Goal: Task Accomplishment & Management: Use online tool/utility

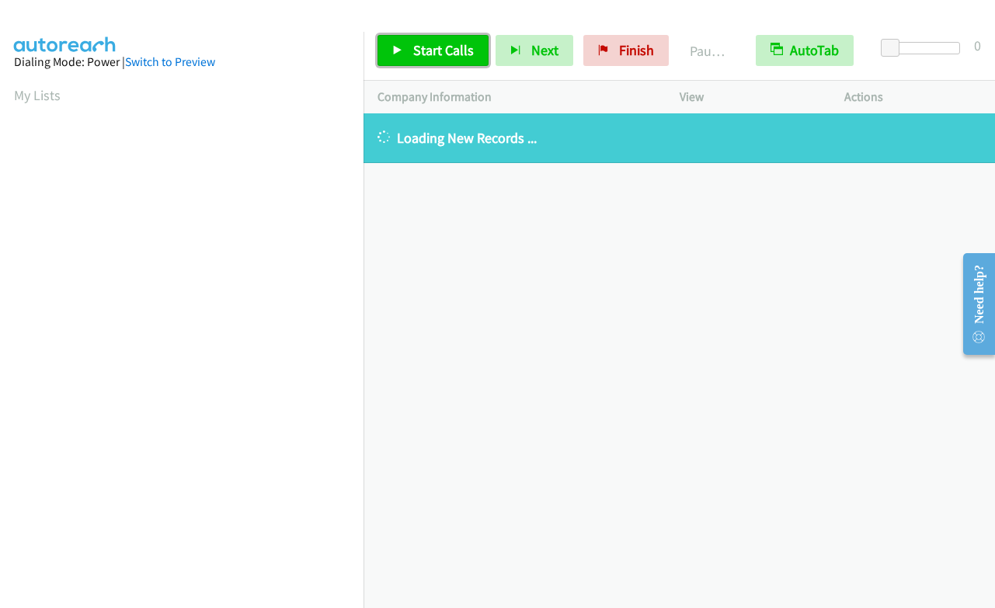
click at [433, 51] on span "Start Calls" at bounding box center [443, 50] width 61 height 18
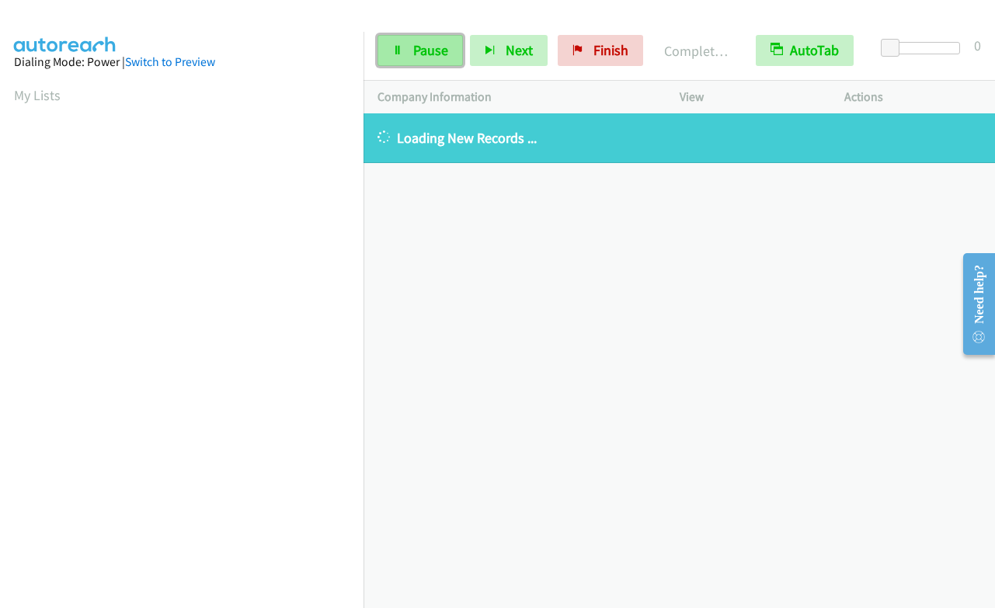
click at [396, 53] on icon at bounding box center [397, 51] width 11 height 11
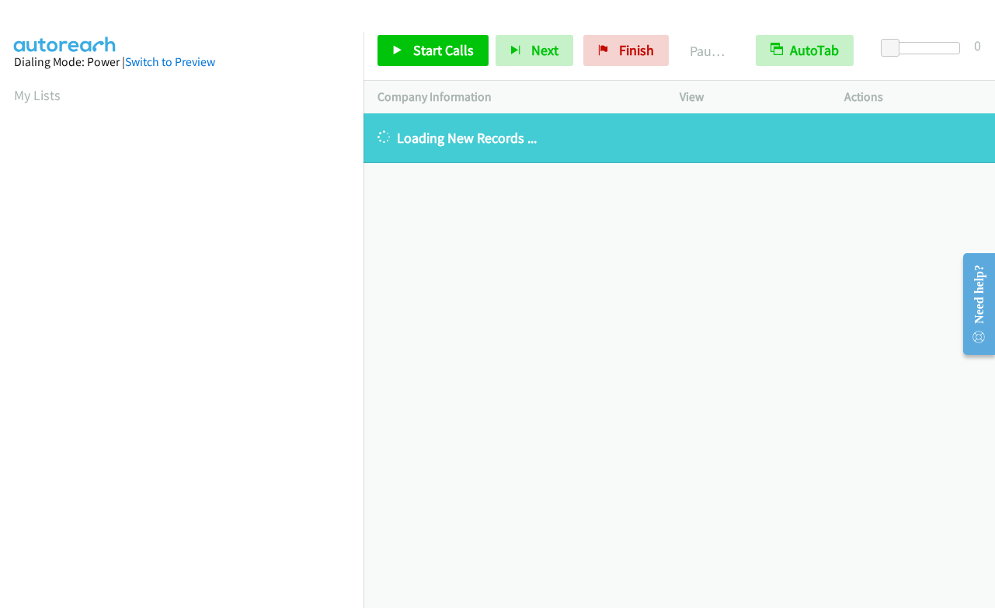
click at [589, 260] on div "+1 415-964-1034 Call failed - Please reload the list and try again The Callbar …" at bounding box center [680, 360] width 632 height 495
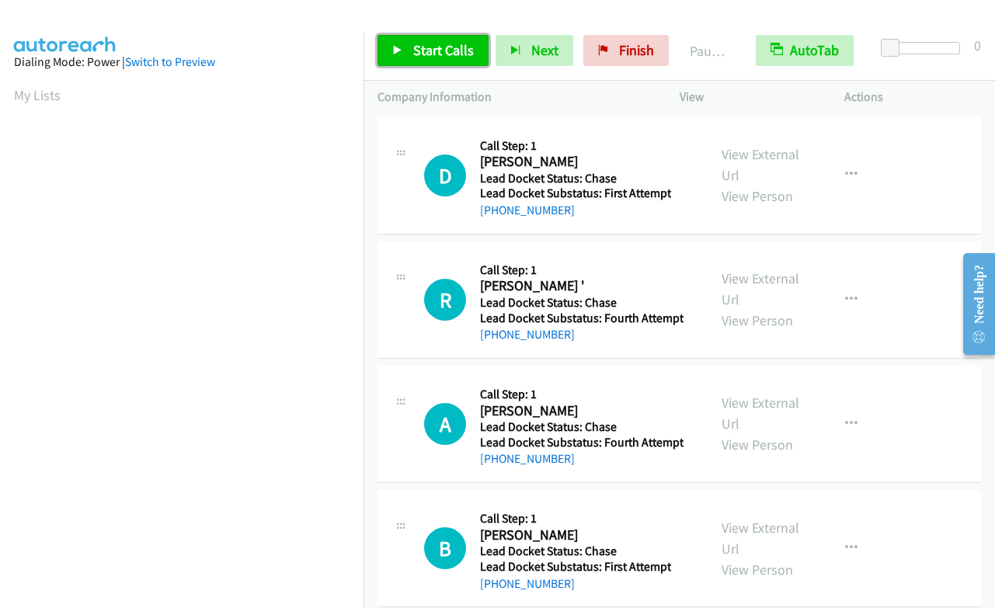
click at [449, 36] on link "Start Calls" at bounding box center [433, 50] width 111 height 31
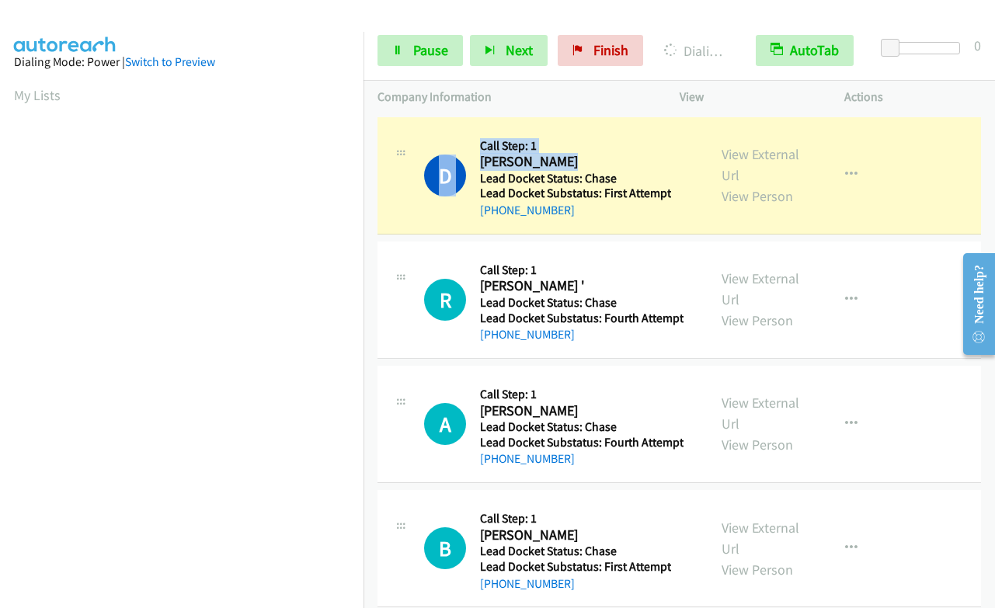
drag, startPoint x: 577, startPoint y: 160, endPoint x: 479, endPoint y: 160, distance: 98.7
click at [479, 160] on div "D Callback Scheduled Call Step: 1 Denine Martin America/Chicago Lead Docket Sta…" at bounding box center [559, 175] width 270 height 89
click at [620, 119] on div "D Callback Scheduled Call Step: 1 Denine Martin America/Chicago Lead Docket Sta…" at bounding box center [680, 175] width 604 height 117
drag, startPoint x: 564, startPoint y: 161, endPoint x: 483, endPoint y: 163, distance: 81.6
click at [483, 163] on h2 "Denine Martin" at bounding box center [575, 162] width 191 height 18
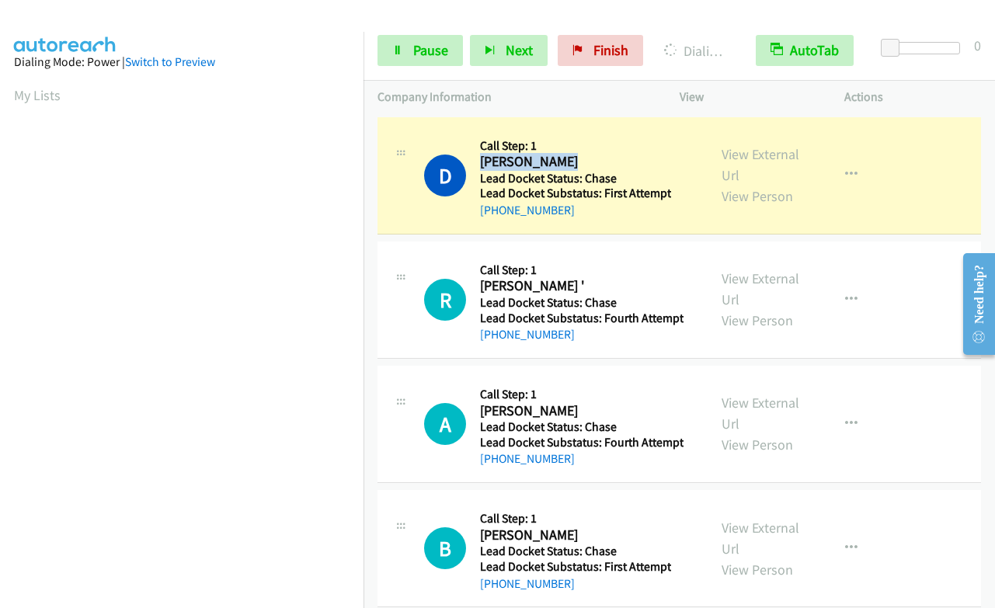
copy h2 "Denine Martin"
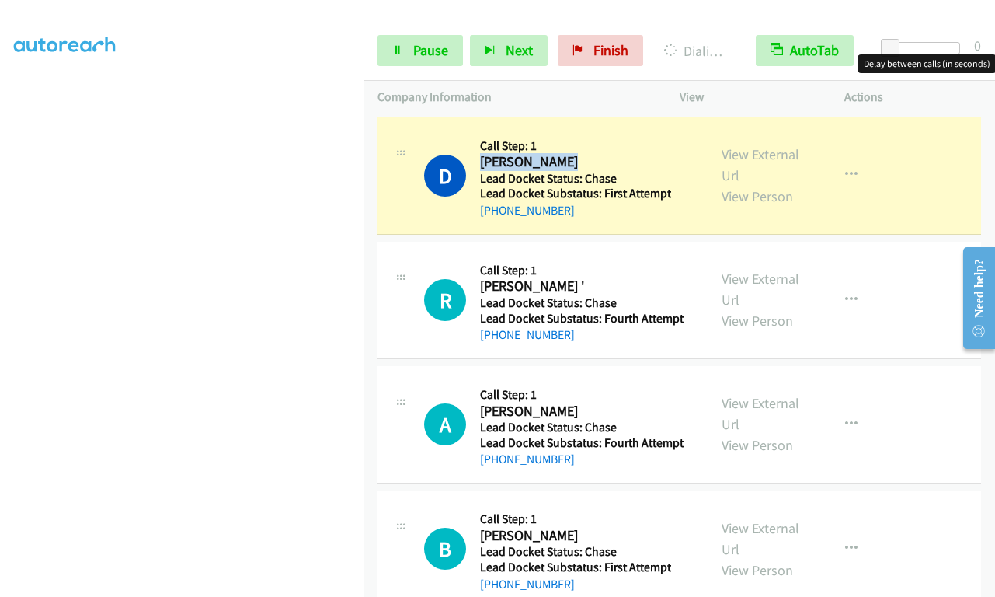
click at [904, 49] on div at bounding box center [924, 48] width 71 height 12
click at [926, 47] on div at bounding box center [924, 48] width 71 height 12
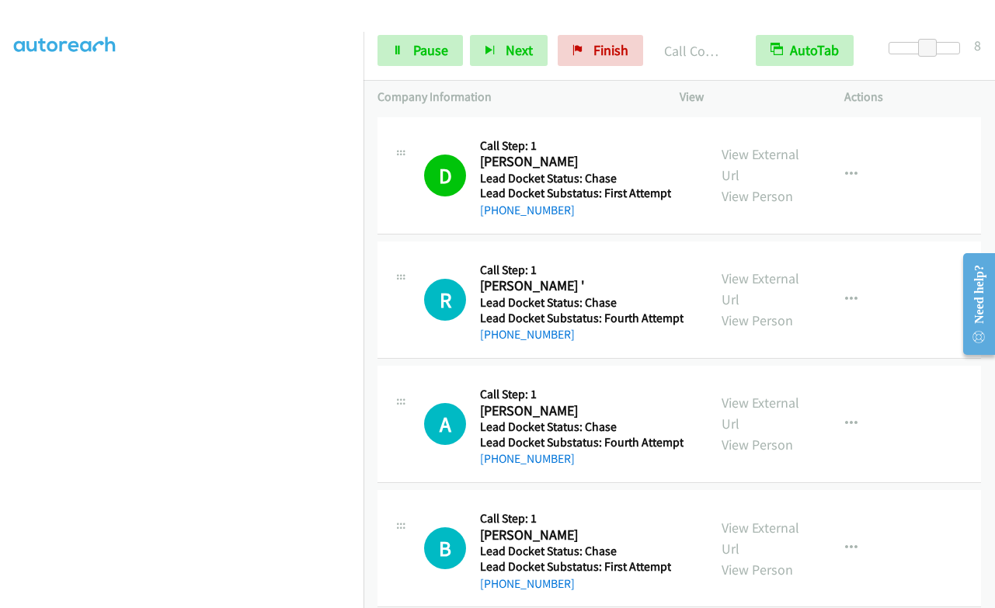
click at [606, 99] on p "Company Information" at bounding box center [515, 97] width 274 height 19
click at [404, 39] on link "Pause" at bounding box center [420, 50] width 85 height 31
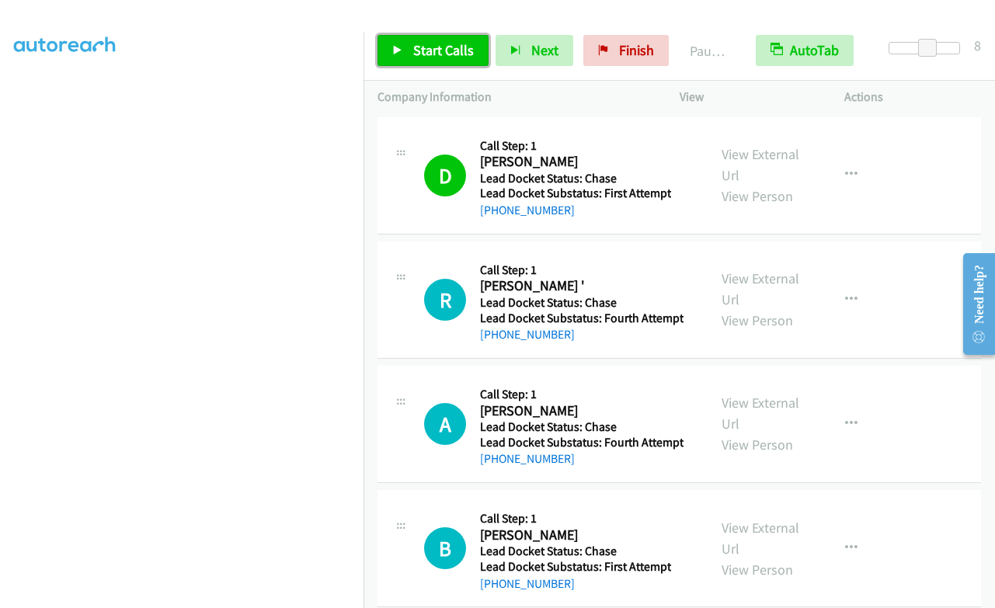
click at [430, 52] on span "Start Calls" at bounding box center [443, 50] width 61 height 18
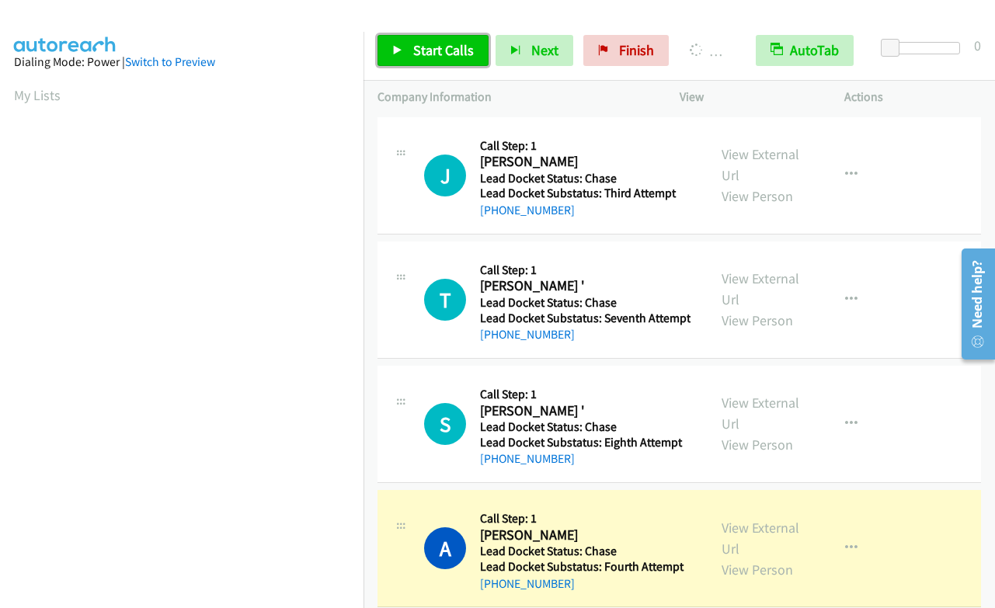
click at [449, 54] on span "Start Calls" at bounding box center [443, 50] width 61 height 18
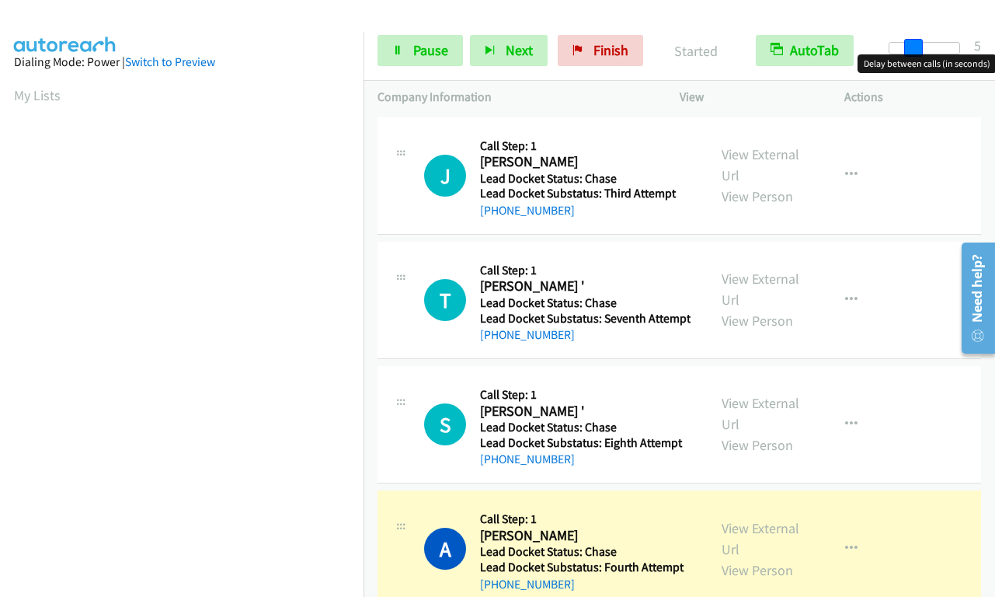
click at [911, 47] on div at bounding box center [924, 48] width 71 height 12
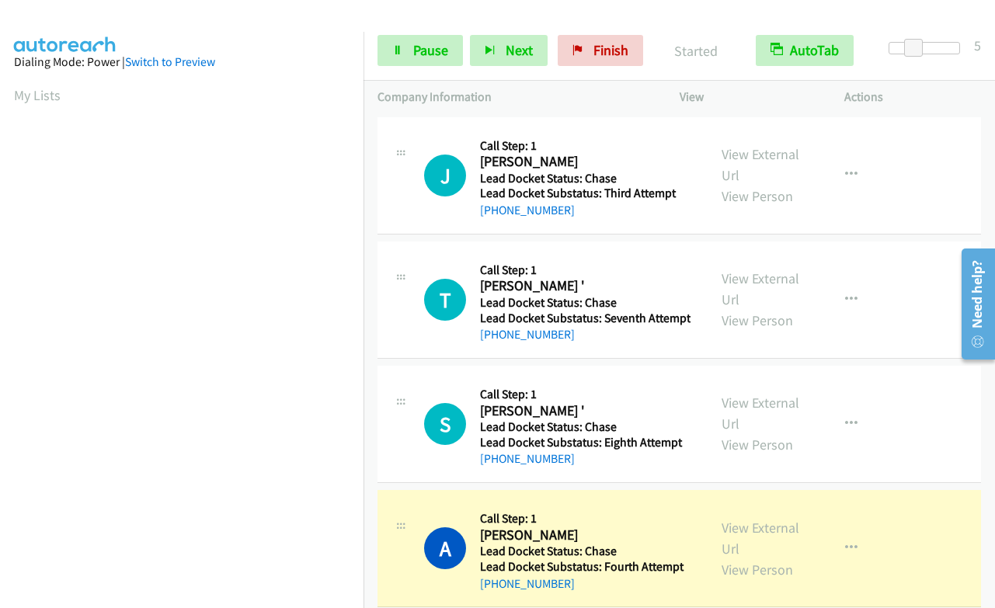
drag, startPoint x: 267, startPoint y: 44, endPoint x: 274, endPoint y: 37, distance: 9.9
click at [267, 44] on aside "Dialing Mode: Power | Switch to Preview My Lists" at bounding box center [182, 462] width 364 height 860
click at [613, 53] on span "Finish" at bounding box center [611, 50] width 35 height 18
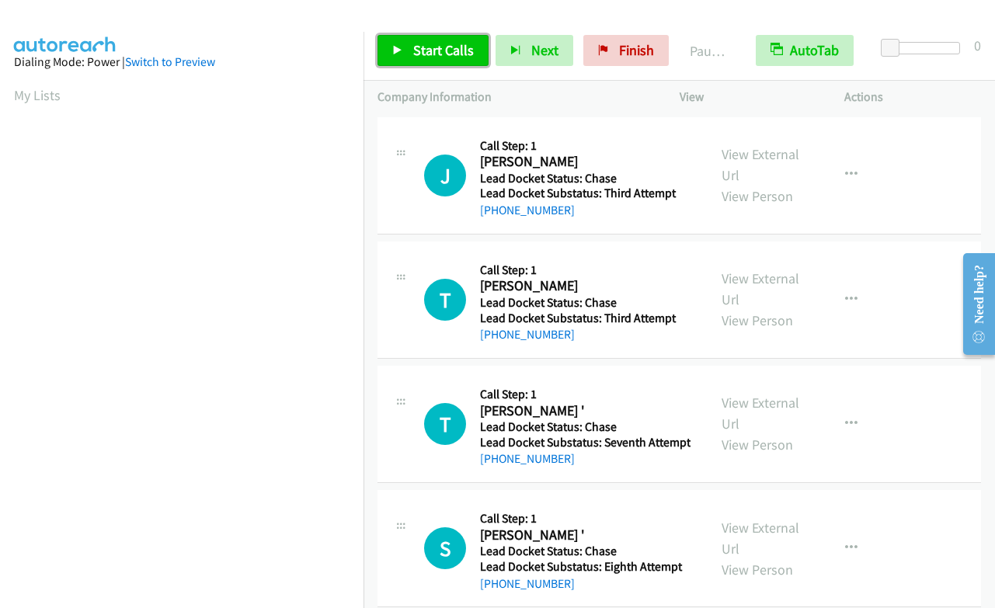
click at [438, 53] on span "Start Calls" at bounding box center [443, 50] width 61 height 18
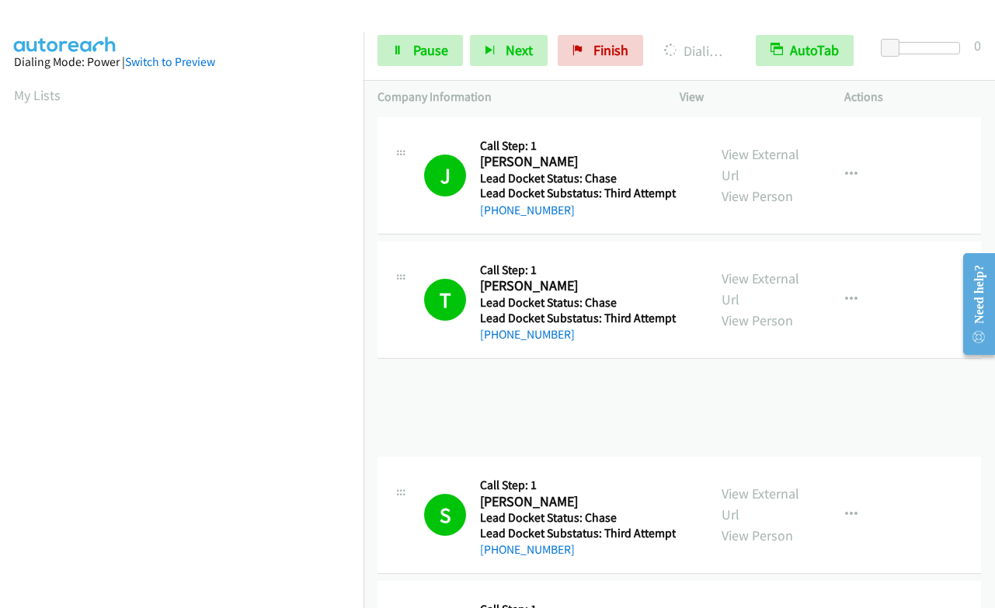
scroll to position [263, 0]
click at [95, 14] on img at bounding box center [65, 27] width 117 height 54
click at [417, 55] on span "Pause" at bounding box center [430, 50] width 35 height 18
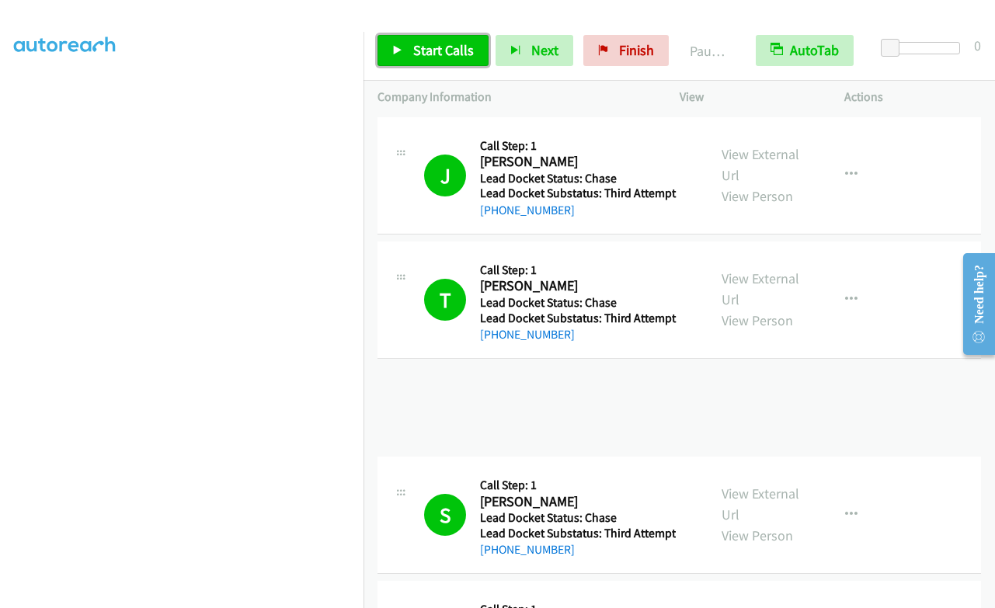
click at [456, 46] on span "Start Calls" at bounding box center [443, 50] width 61 height 18
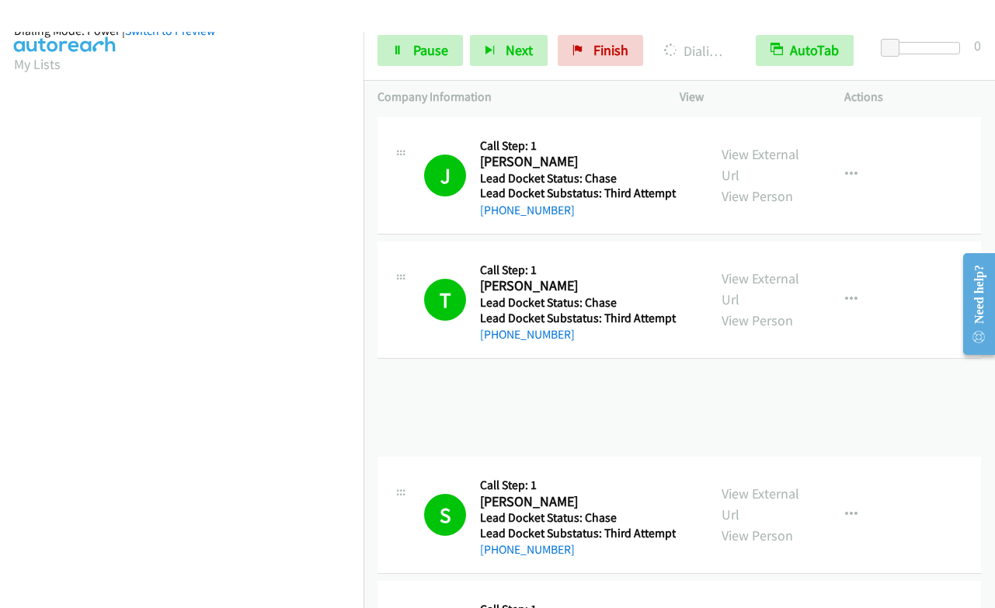
scroll to position [30, 0]
click at [440, 51] on span "Pause" at bounding box center [430, 50] width 35 height 18
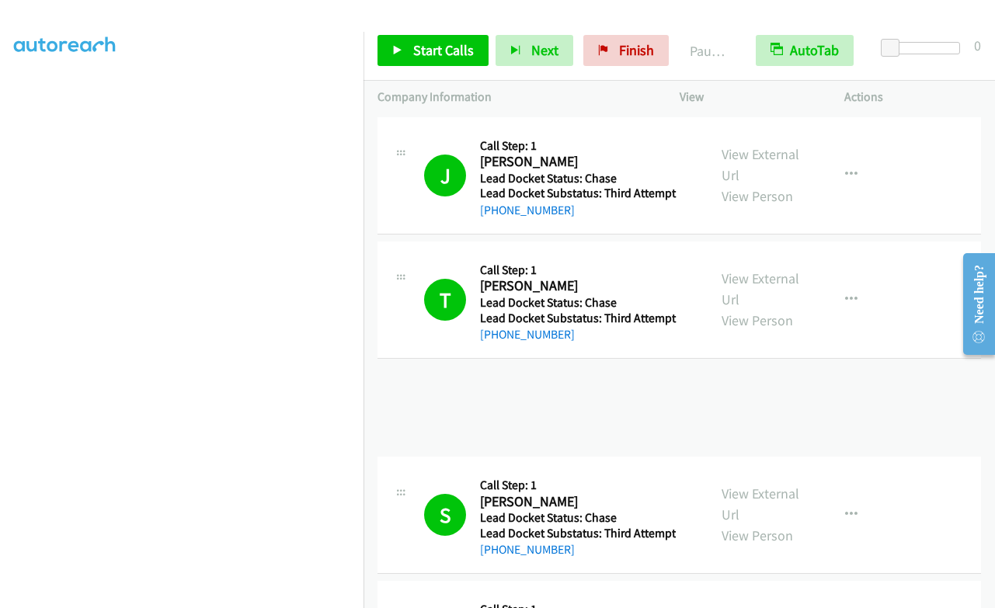
scroll to position [263, 0]
click at [435, 54] on span "Start Calls" at bounding box center [443, 50] width 61 height 18
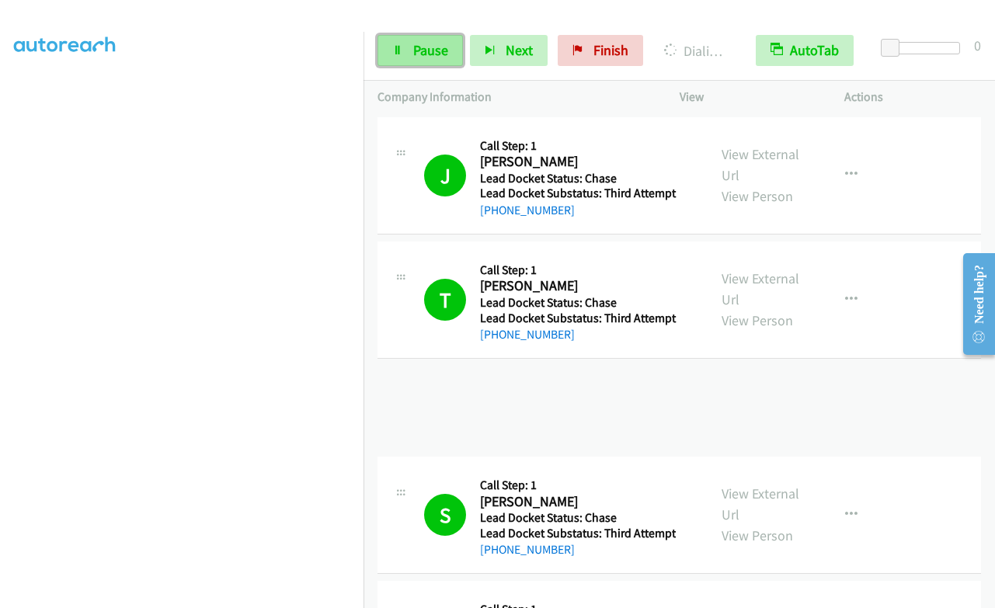
click at [428, 51] on span "Pause" at bounding box center [430, 50] width 35 height 18
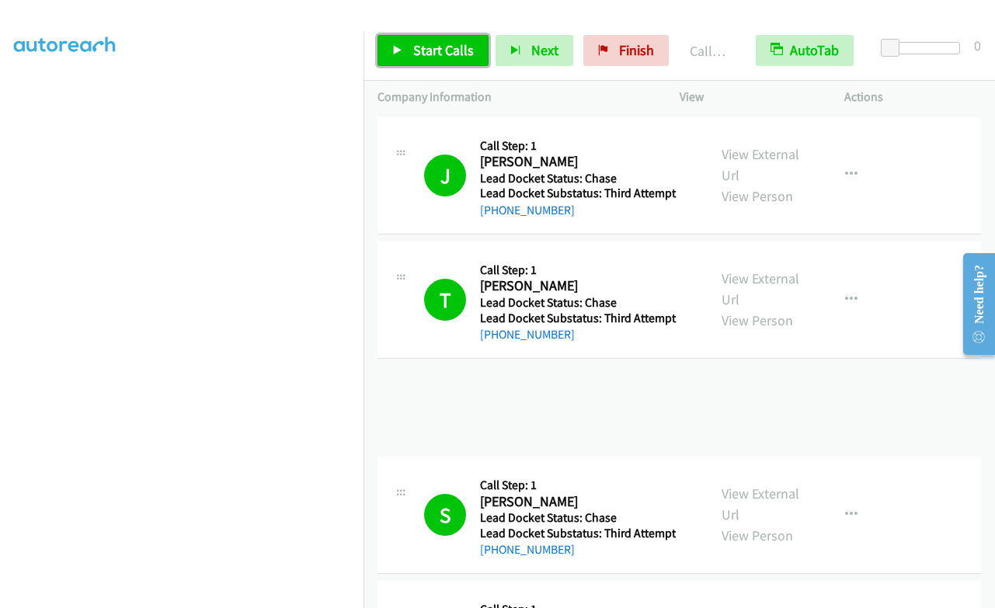
click at [416, 54] on span "Start Calls" at bounding box center [443, 50] width 61 height 18
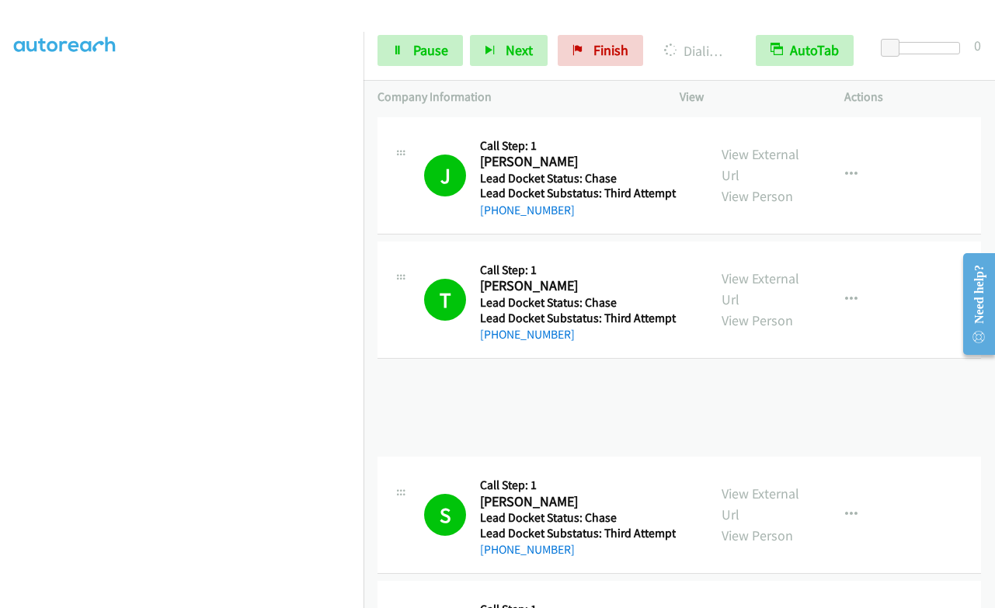
scroll to position [30, 0]
click at [929, 41] on div "Start Calls Pause Next Finish Dialing Darron Edwards AutoTab AutoTab 0" at bounding box center [680, 51] width 632 height 60
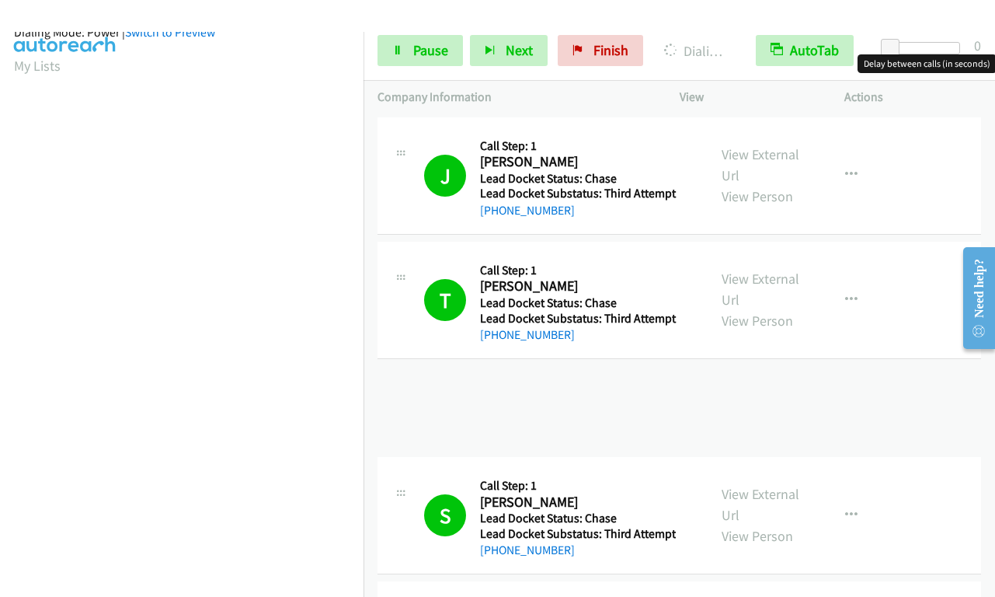
click at [924, 50] on div at bounding box center [924, 48] width 71 height 12
drag, startPoint x: 924, startPoint y: 50, endPoint x: 991, endPoint y: 45, distance: 67.0
click at [991, 45] on div "Start Calls Pause Next Finish Dialing Darron Edwards AutoTab AutoTab 8" at bounding box center [680, 51] width 632 height 60
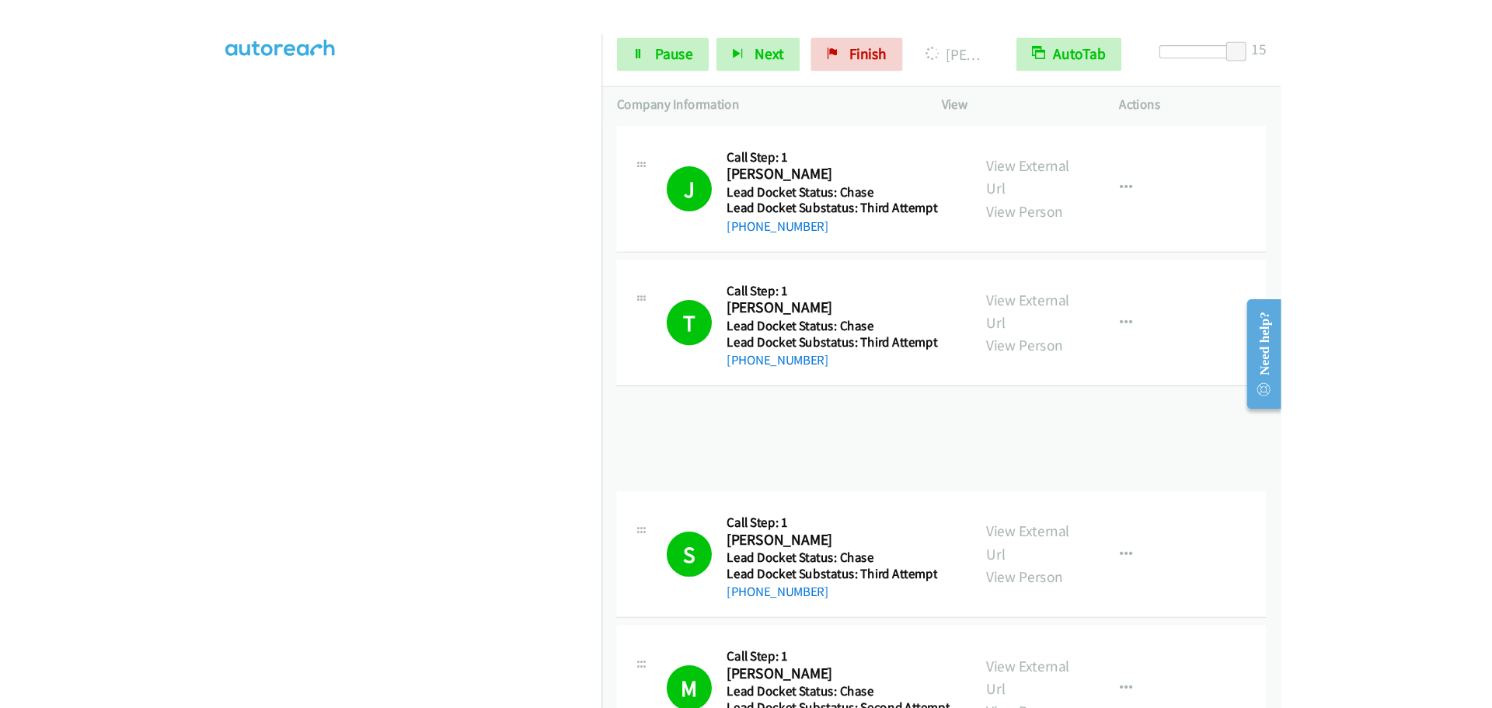
scroll to position [117, 0]
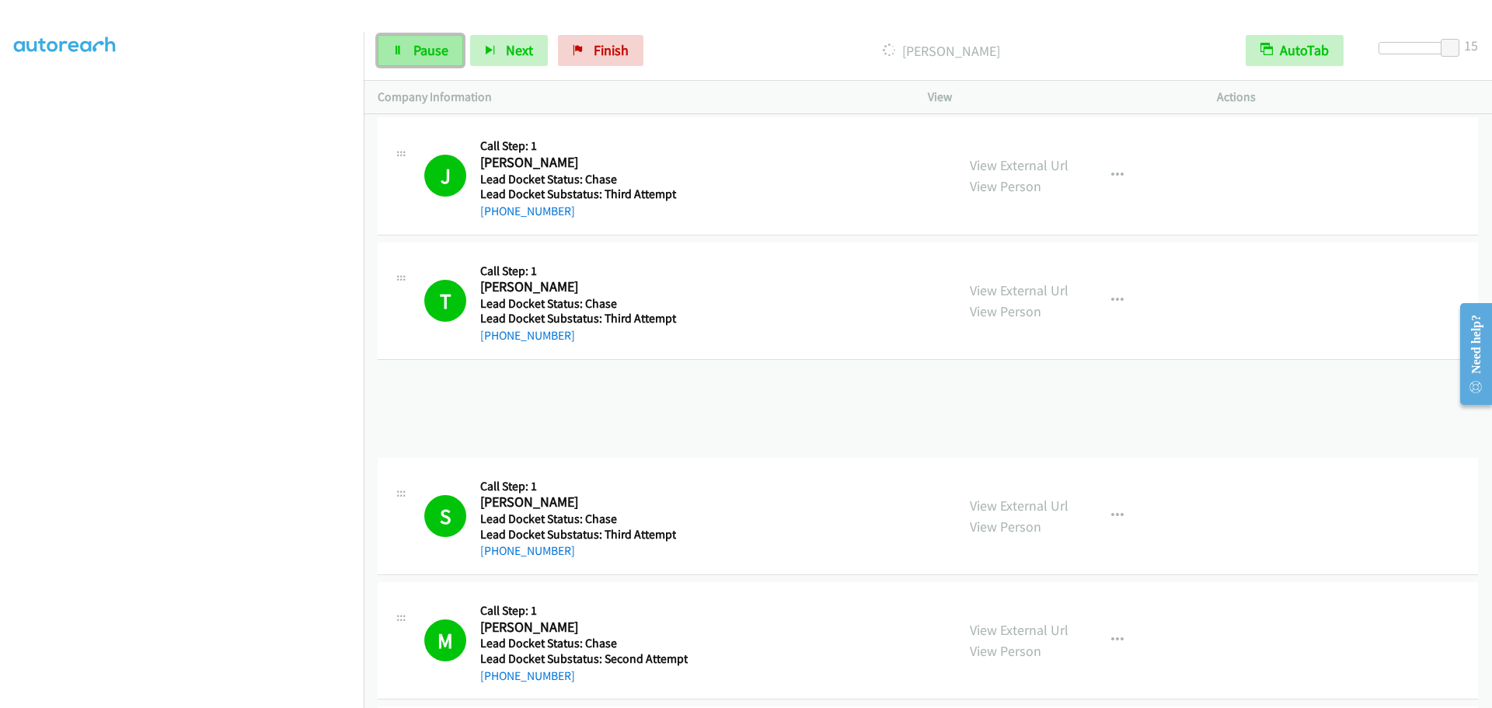
click at [428, 56] on span "Pause" at bounding box center [430, 50] width 35 height 18
click at [455, 48] on span "Start Calls" at bounding box center [443, 50] width 61 height 18
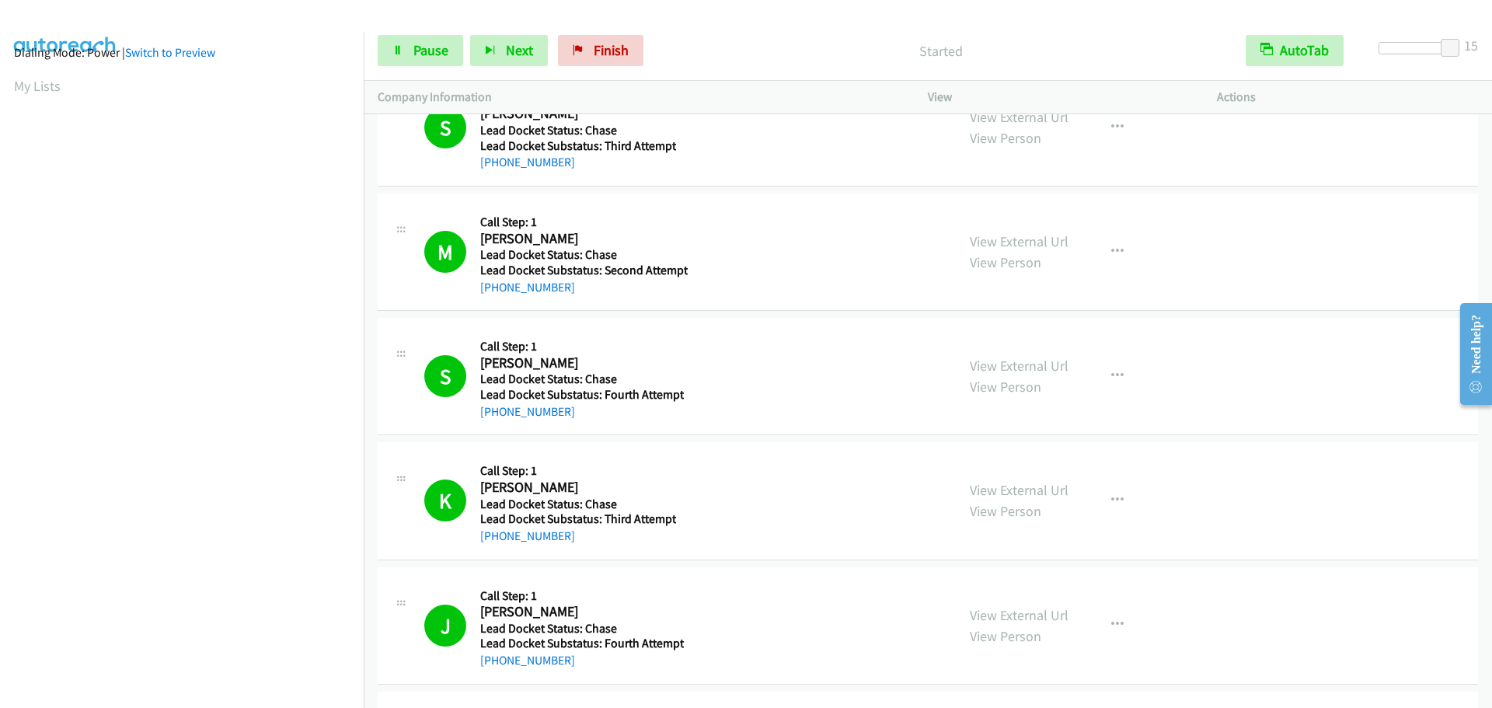
scroll to position [0, 0]
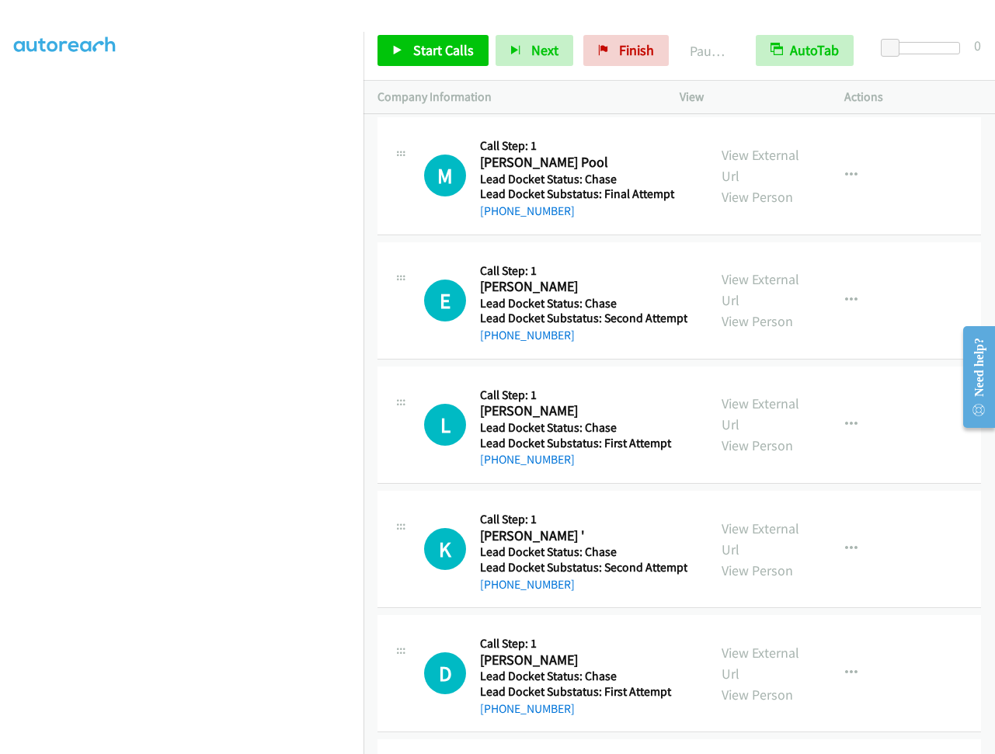
scroll to position [117, 0]
click at [427, 35] on link "Start Calls" at bounding box center [433, 50] width 111 height 31
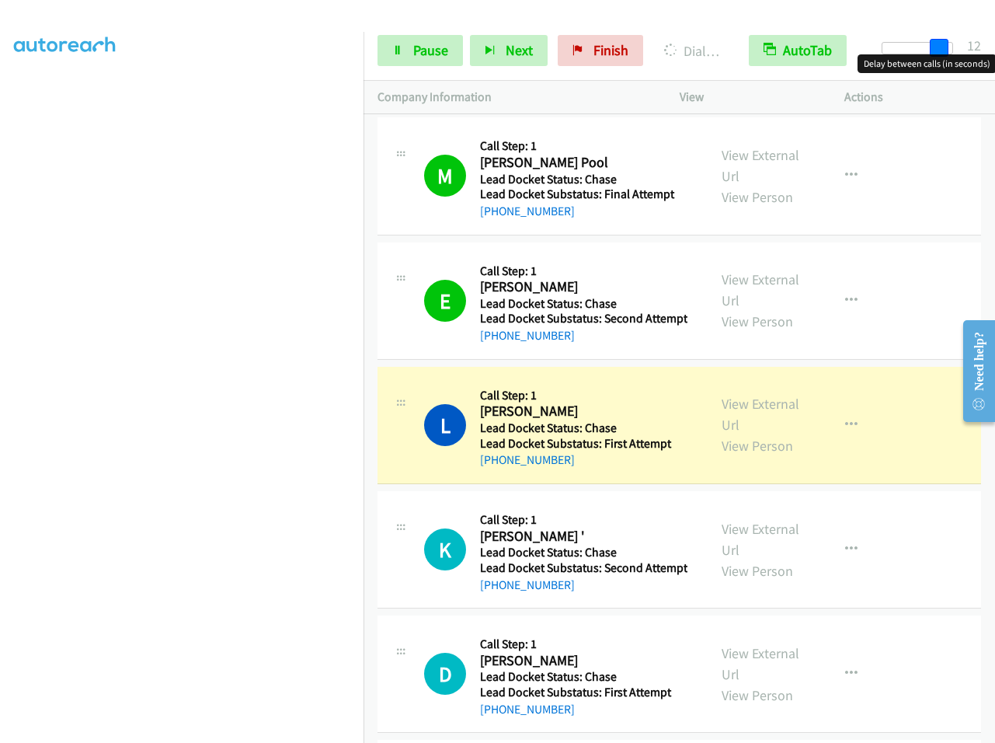
click at [948, 43] on div at bounding box center [917, 48] width 71 height 12
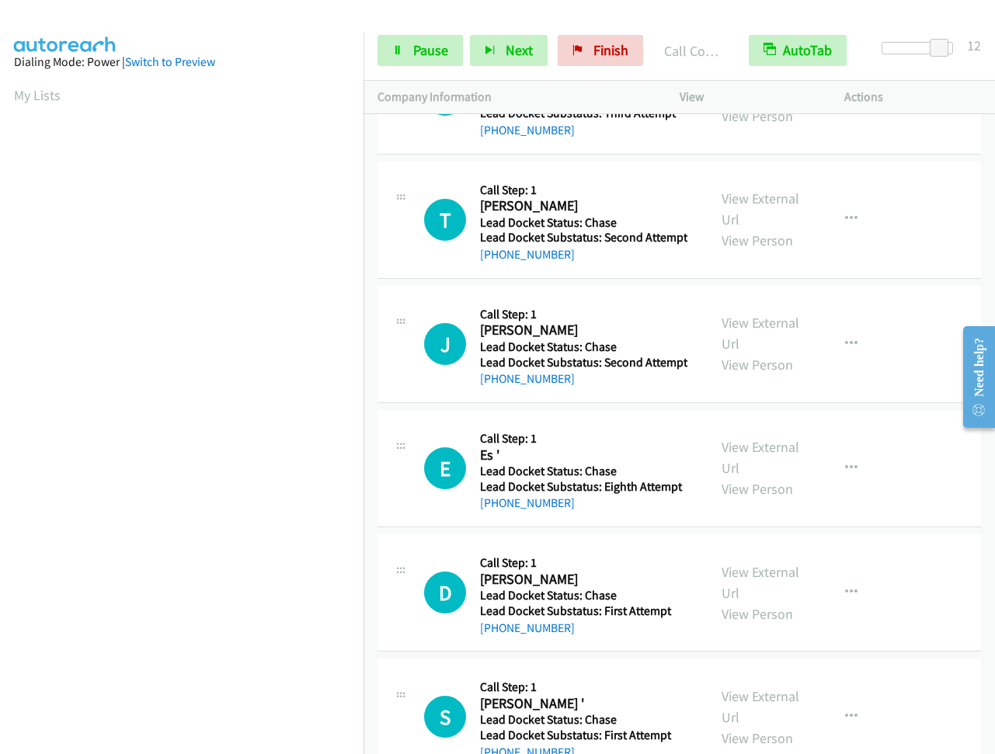
scroll to position [702, 0]
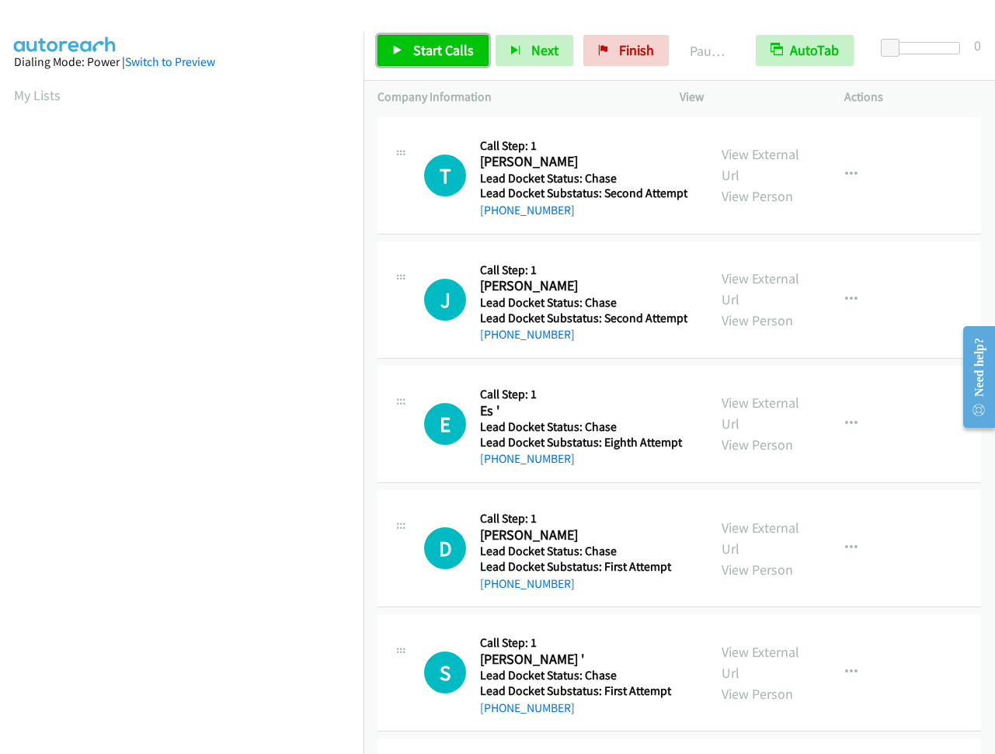
click at [388, 47] on link "Start Calls" at bounding box center [433, 50] width 111 height 31
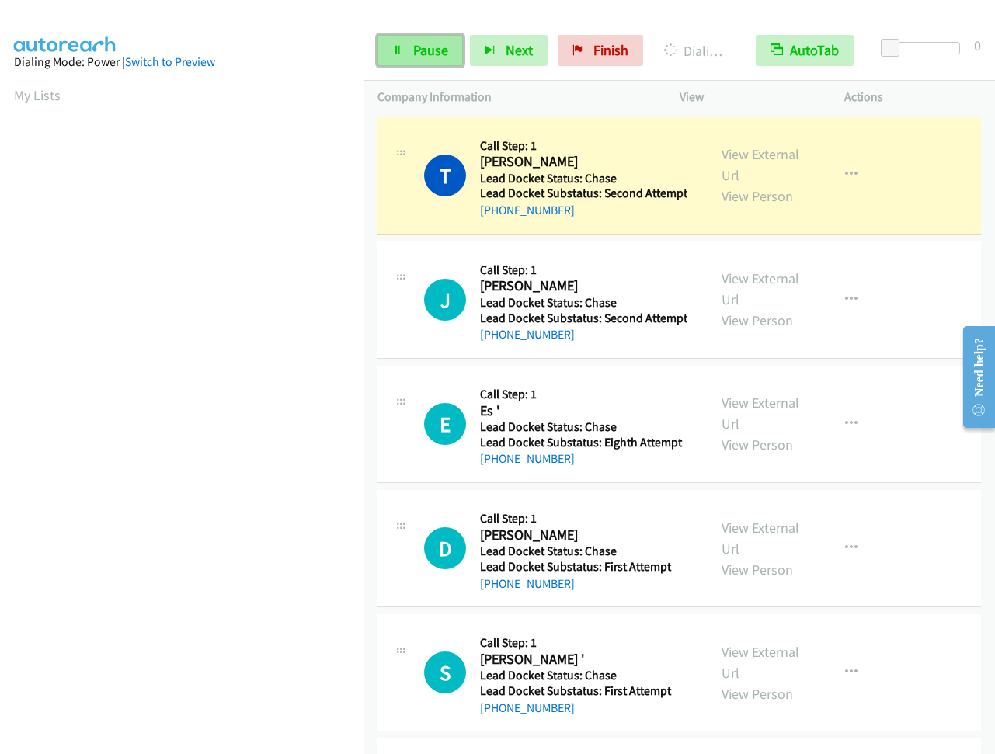
click at [440, 46] on span "Pause" at bounding box center [430, 50] width 35 height 18
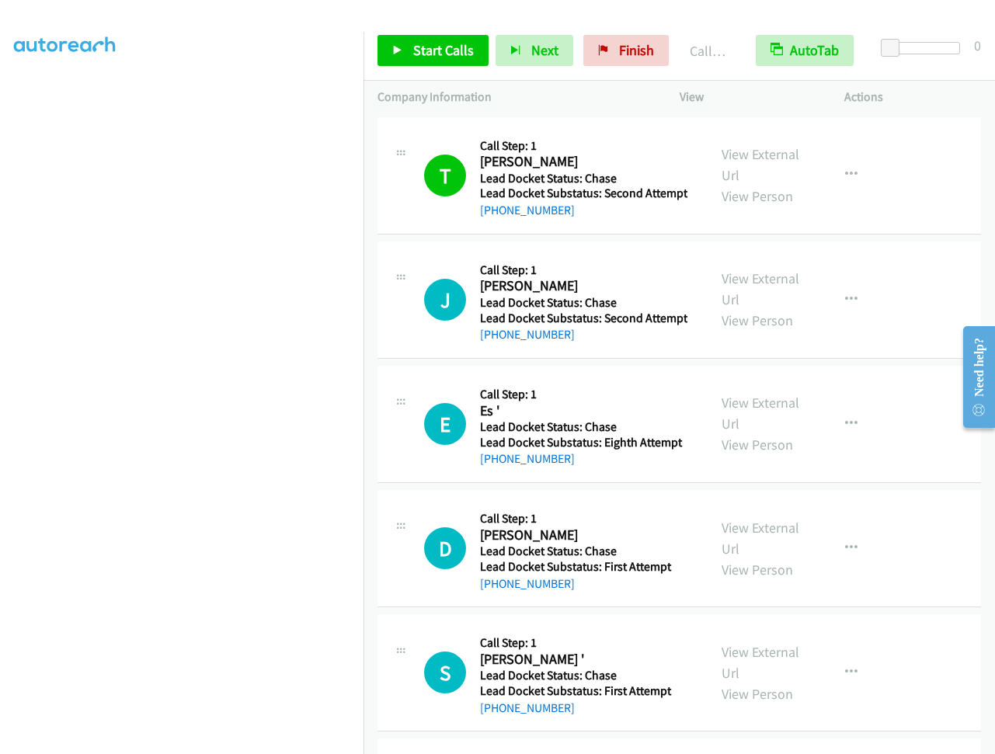
click at [847, 619] on div "S Callback Scheduled Call Step: 1 Steven ' America/New_York Lead Docket Status:…" at bounding box center [680, 673] width 604 height 117
click at [421, 54] on span "Start Calls" at bounding box center [443, 50] width 61 height 18
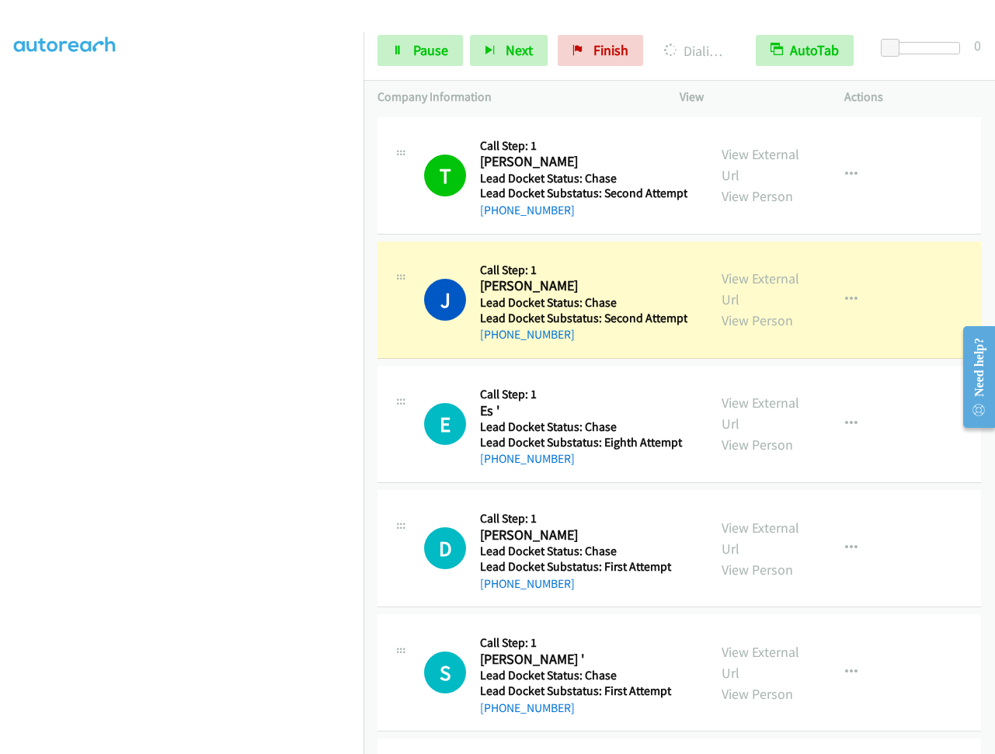
scroll to position [89, 0]
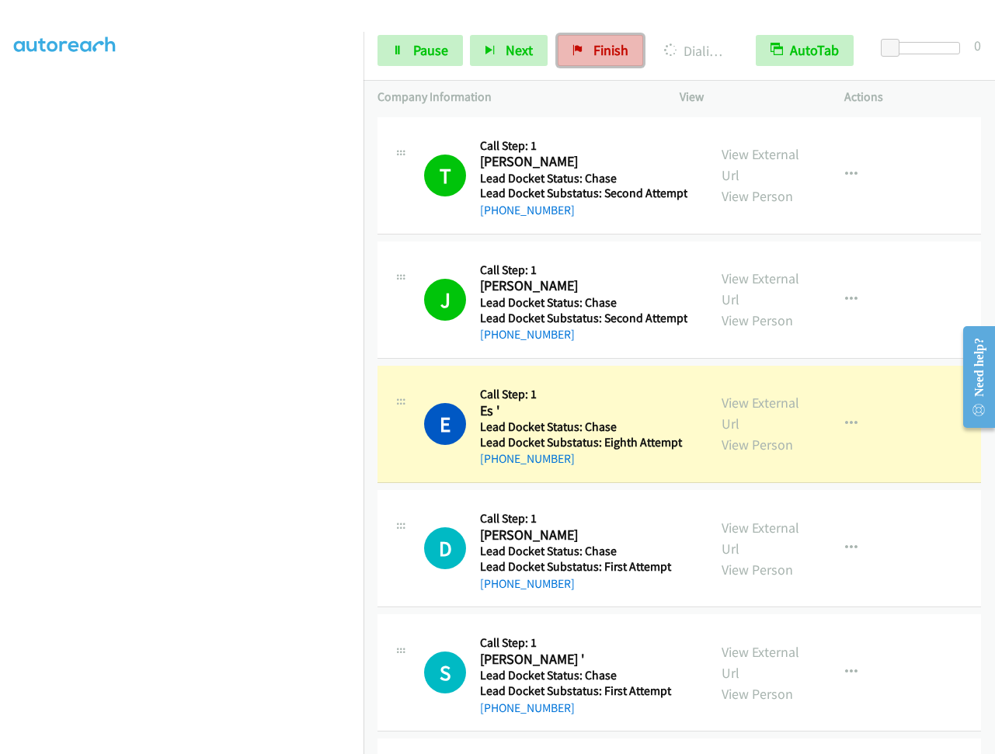
drag, startPoint x: 580, startPoint y: 50, endPoint x: 587, endPoint y: 57, distance: 9.4
click at [579, 50] on link "Finish" at bounding box center [600, 50] width 85 height 31
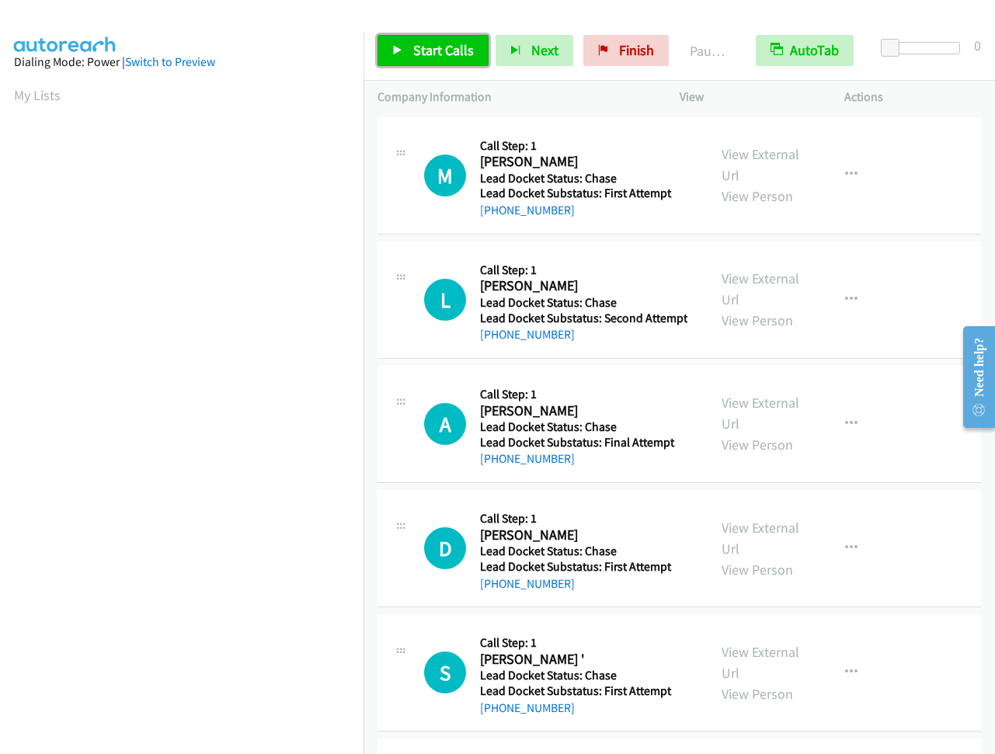
click at [434, 40] on link "Start Calls" at bounding box center [433, 50] width 111 height 31
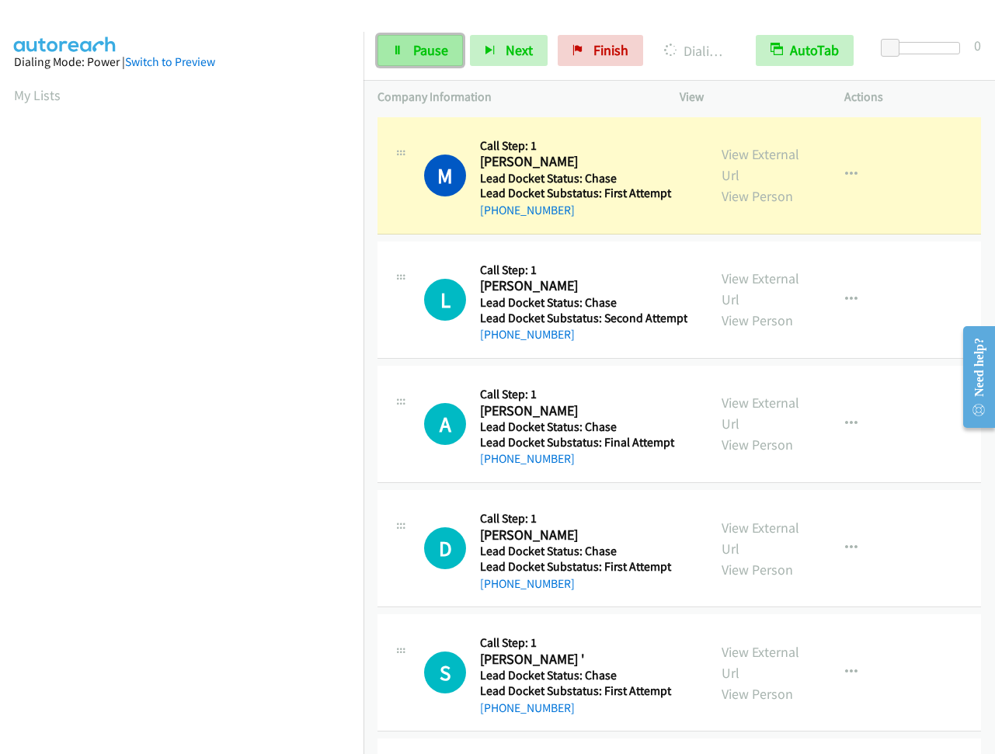
click at [419, 48] on span "Pause" at bounding box center [430, 50] width 35 height 18
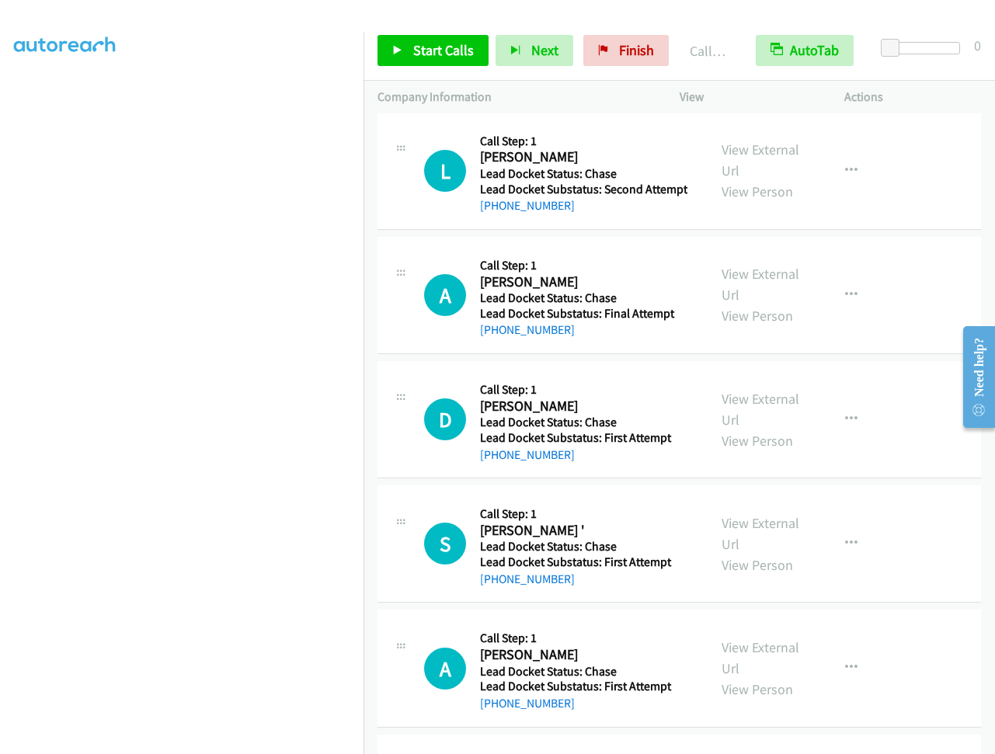
scroll to position [155, 0]
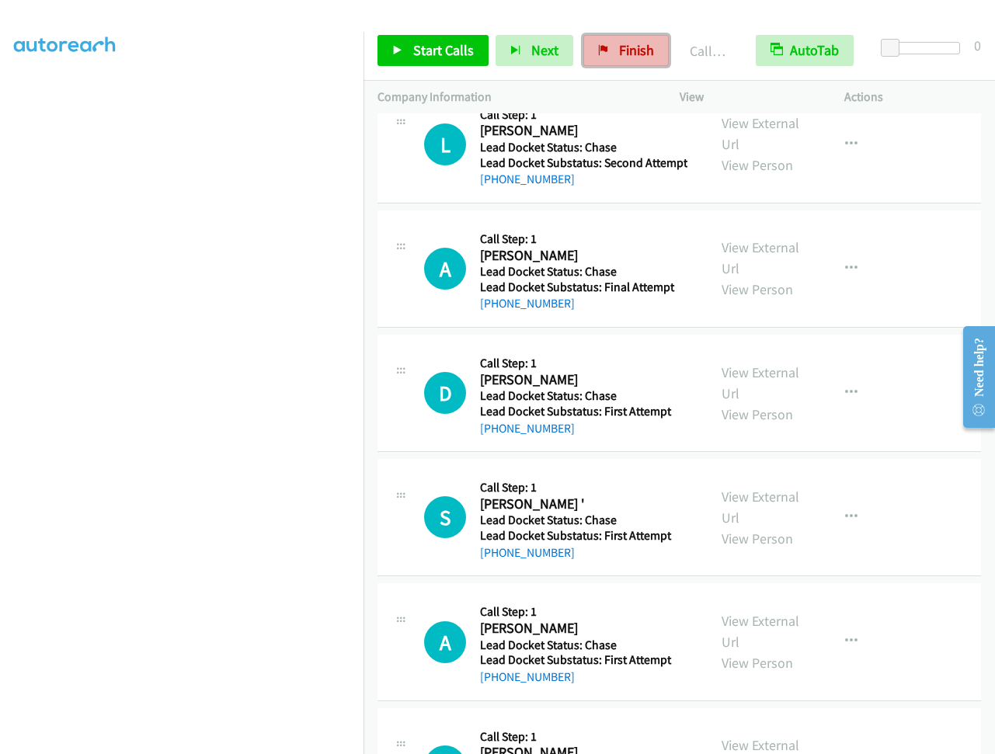
drag, startPoint x: 615, startPoint y: 47, endPoint x: 579, endPoint y: 48, distance: 36.5
click at [619, 47] on span "Finish" at bounding box center [636, 50] width 35 height 18
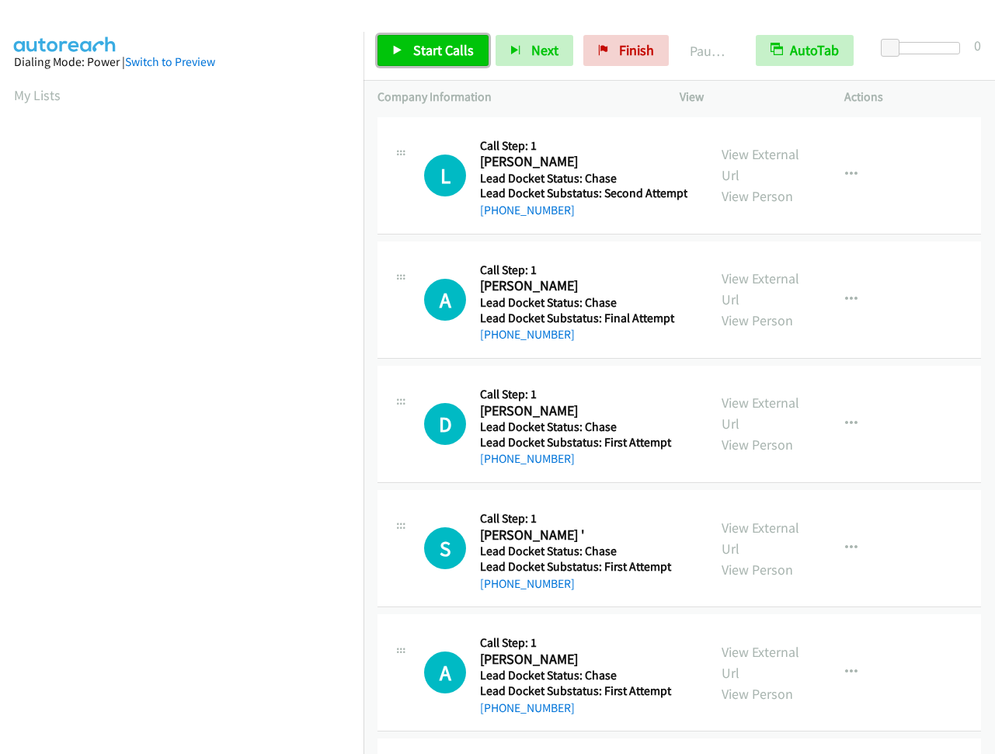
click at [398, 41] on link "Start Calls" at bounding box center [433, 50] width 111 height 31
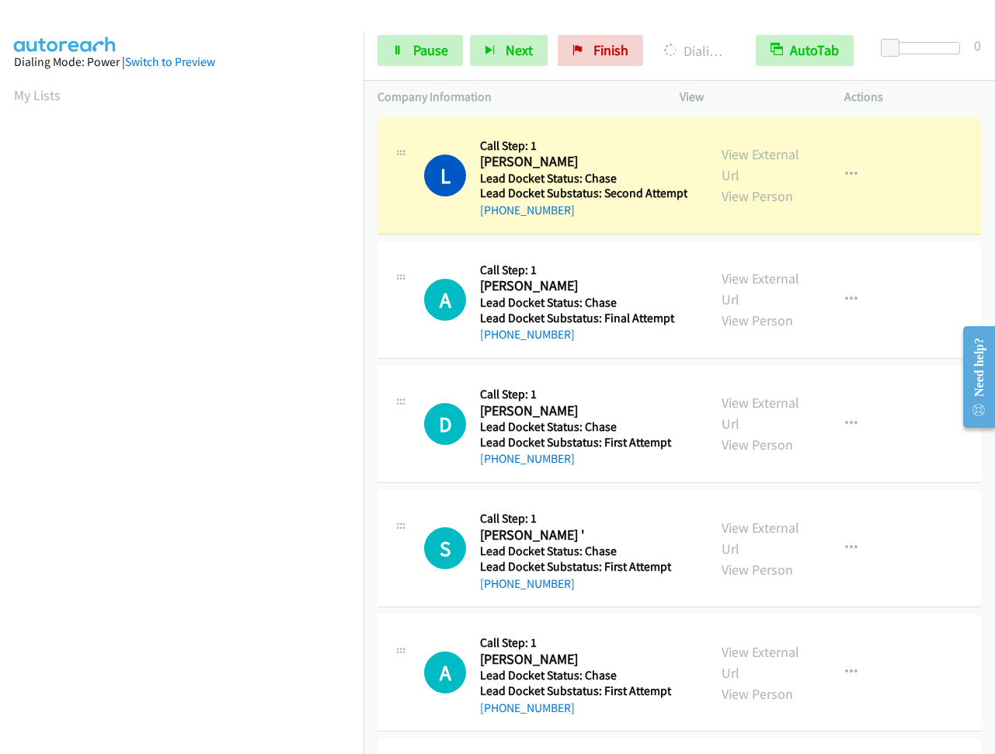
scroll to position [117, 0]
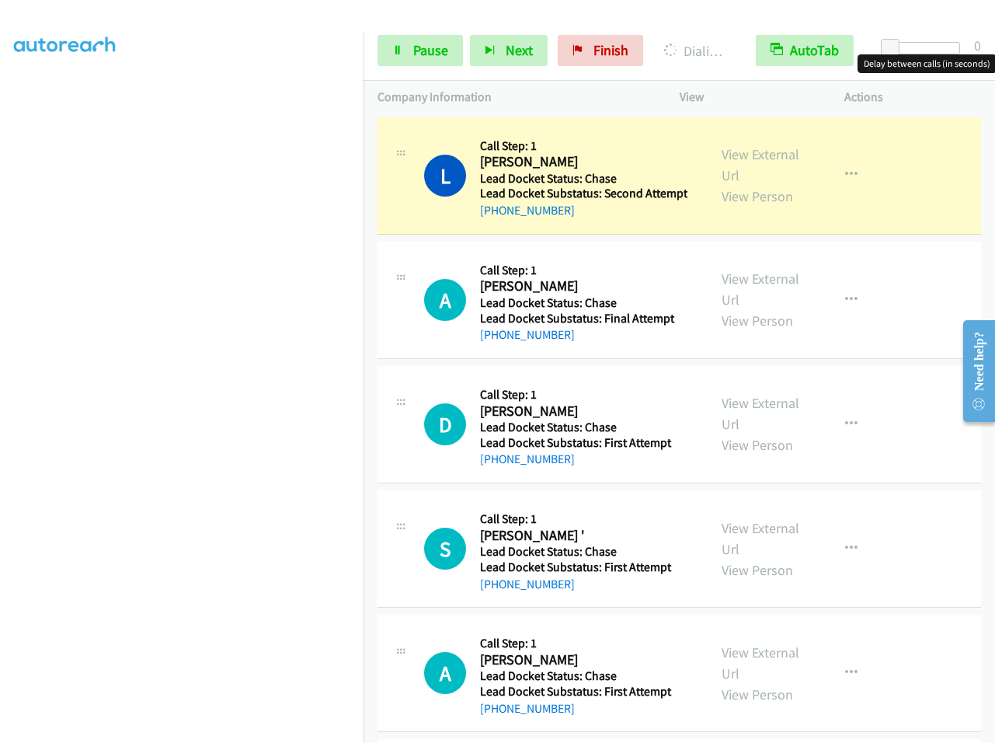
click at [920, 50] on div at bounding box center [924, 48] width 71 height 12
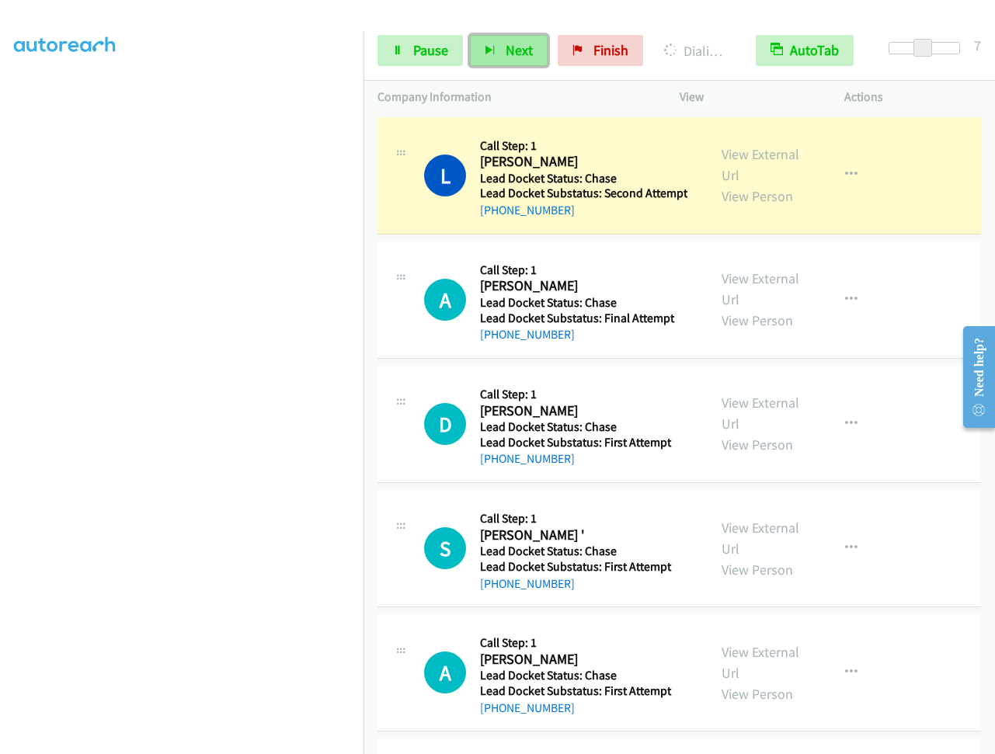
click at [506, 41] on span "Next" at bounding box center [519, 50] width 27 height 18
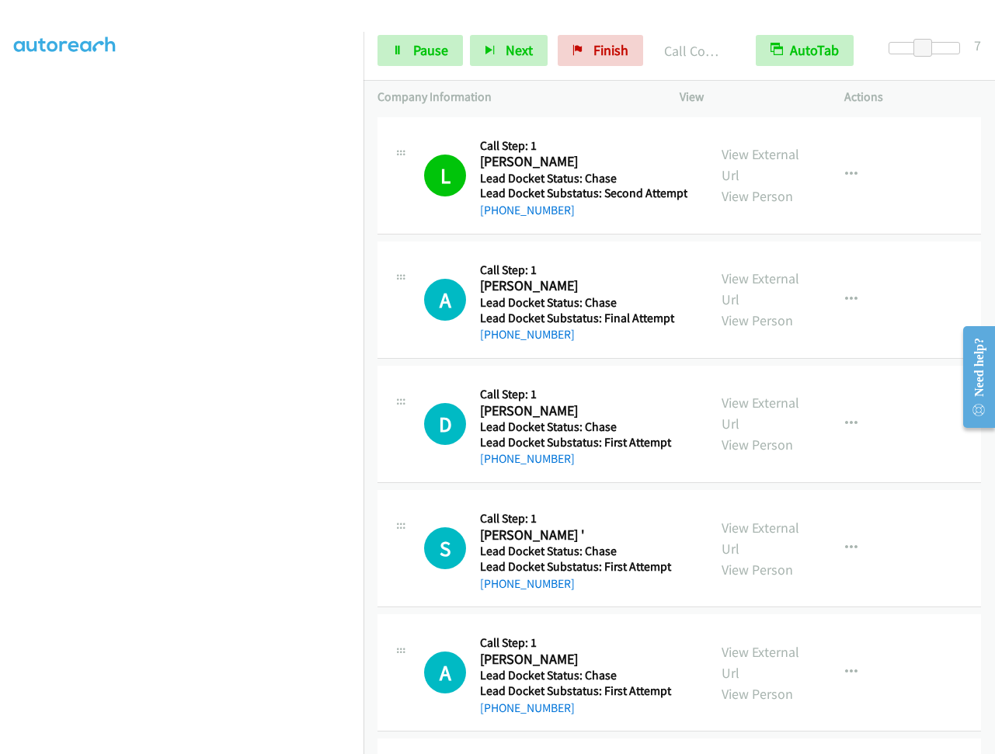
scroll to position [0, 0]
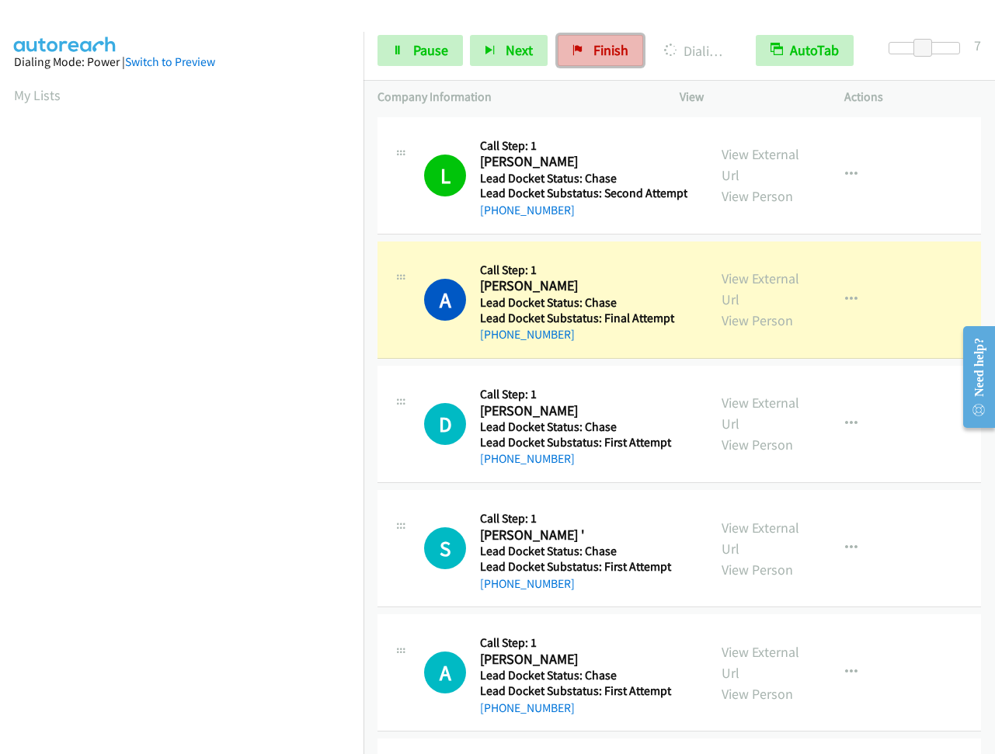
click at [577, 47] on icon at bounding box center [578, 51] width 11 height 11
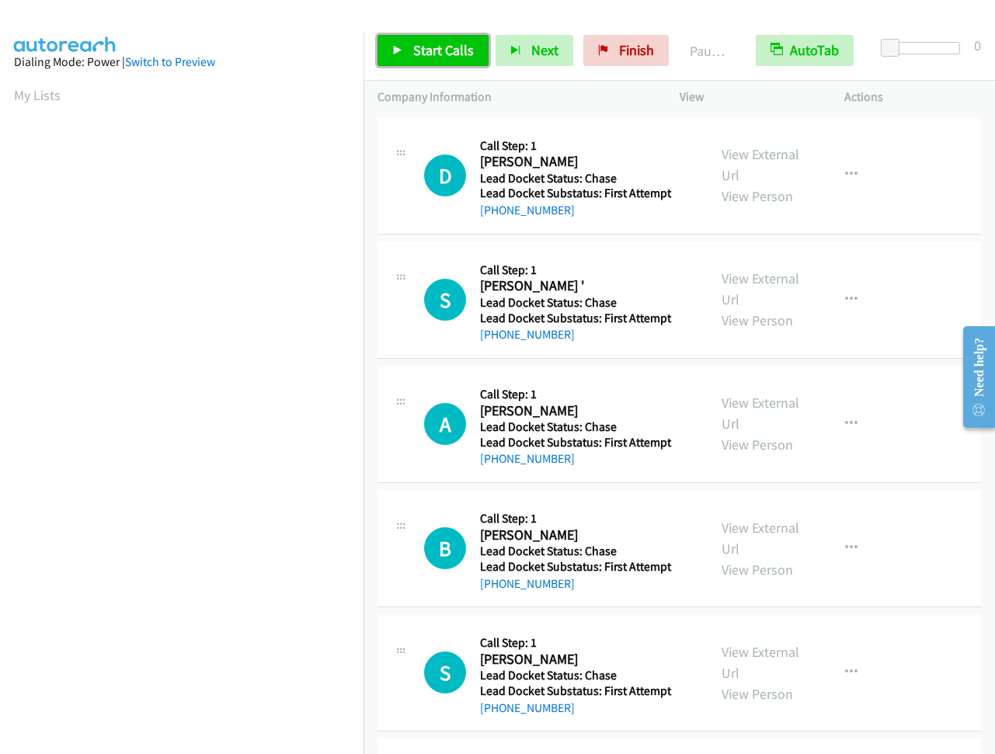
click at [444, 39] on link "Start Calls" at bounding box center [433, 50] width 111 height 31
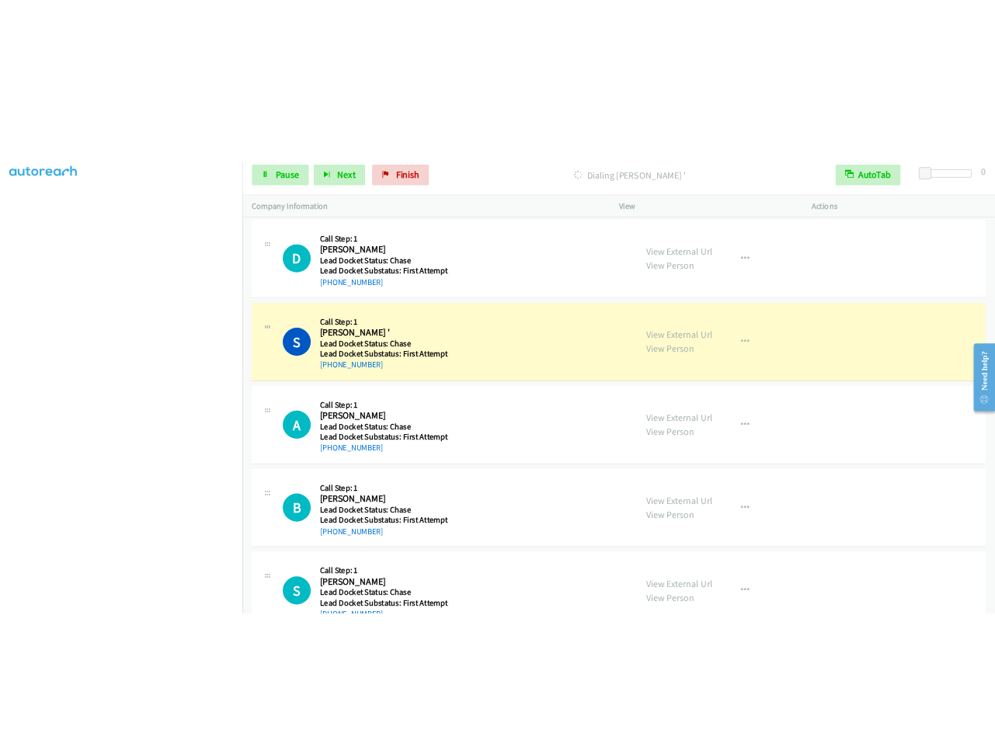
scroll to position [131, 0]
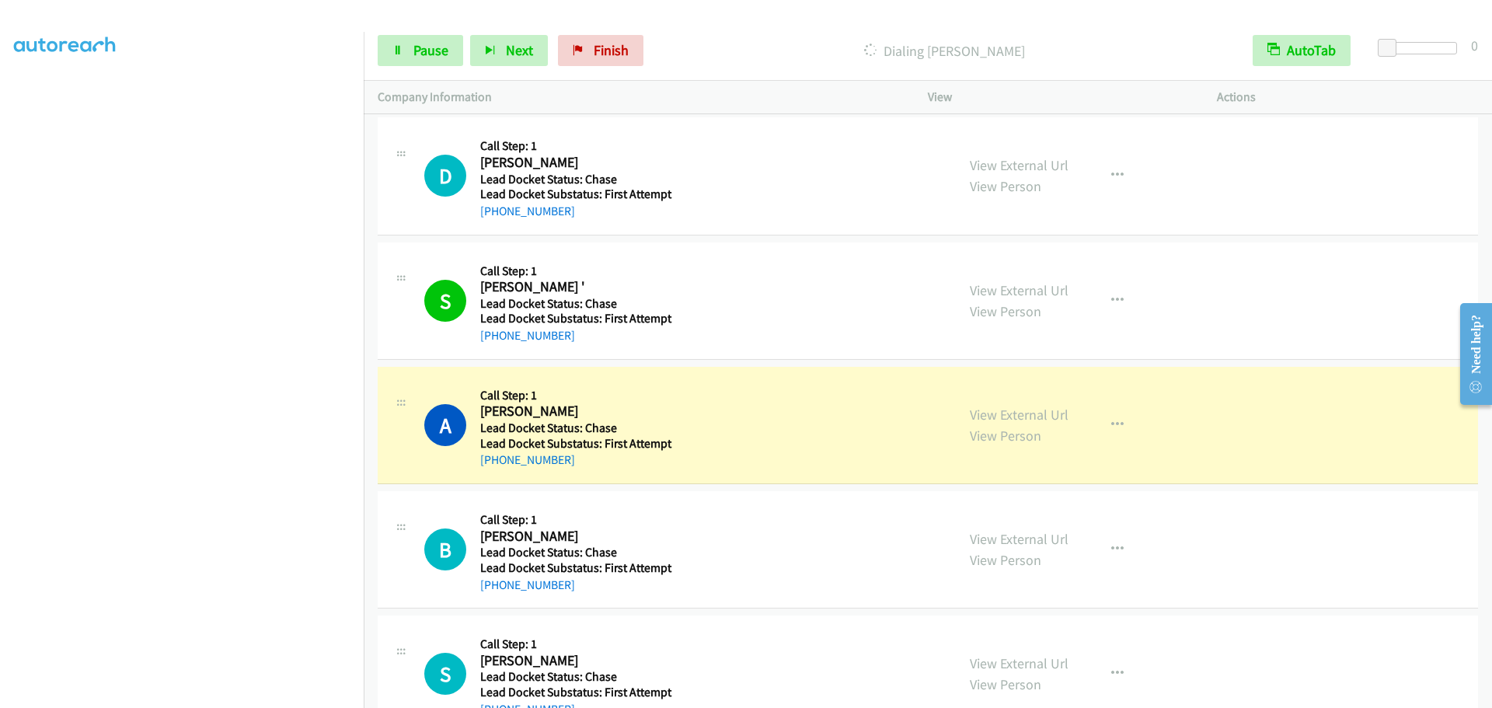
drag, startPoint x: 566, startPoint y: 411, endPoint x: 542, endPoint y: 413, distance: 24.1
click at [542, 413] on h2 "Alicia Mcneely" at bounding box center [581, 412] width 203 height 18
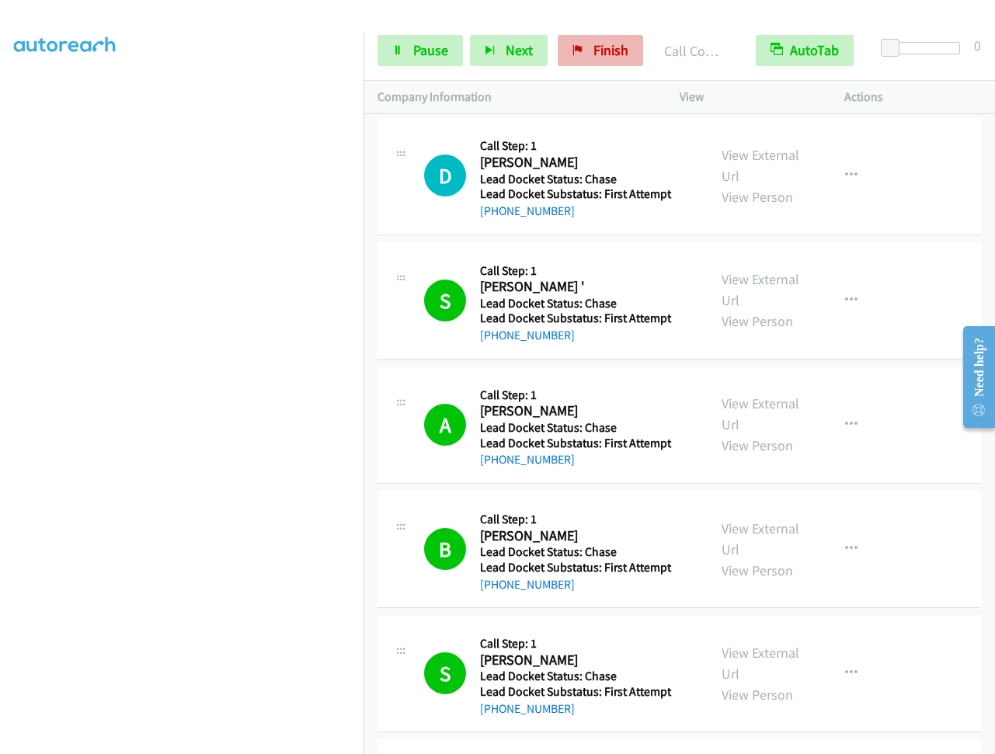
scroll to position [117, 0]
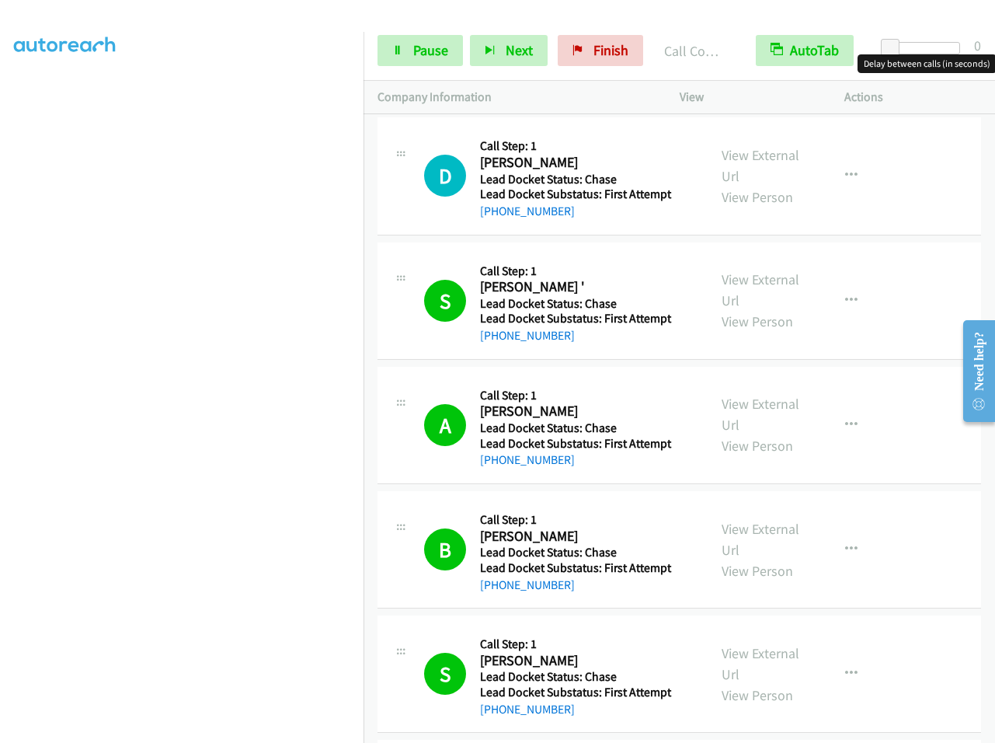
click at [906, 48] on div at bounding box center [924, 48] width 71 height 12
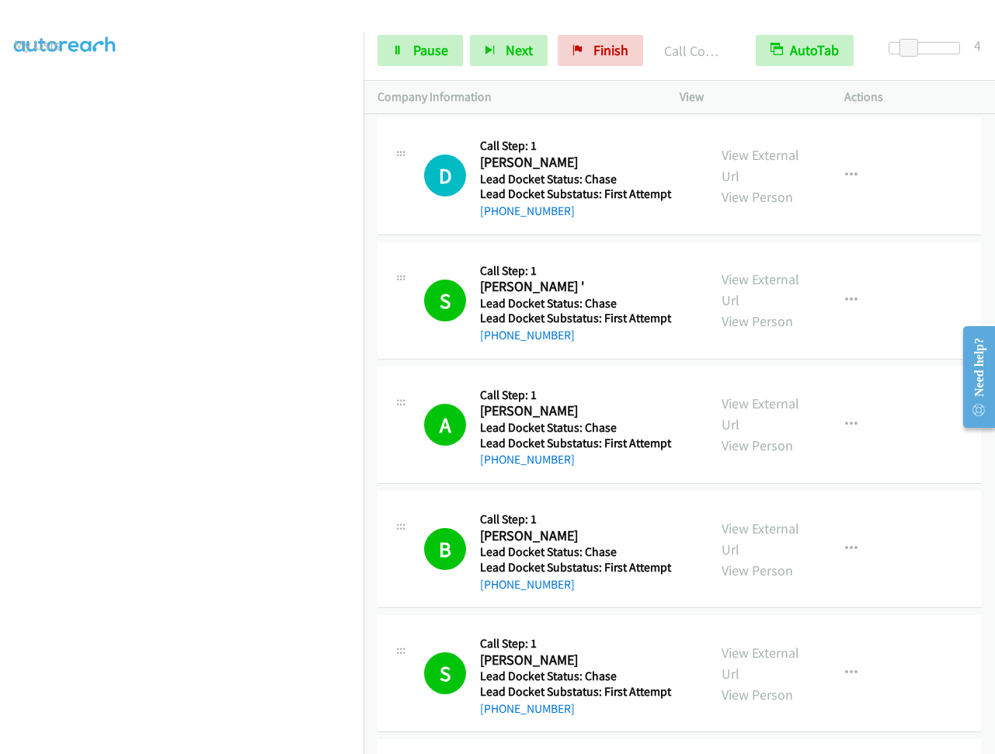
scroll to position [0, 0]
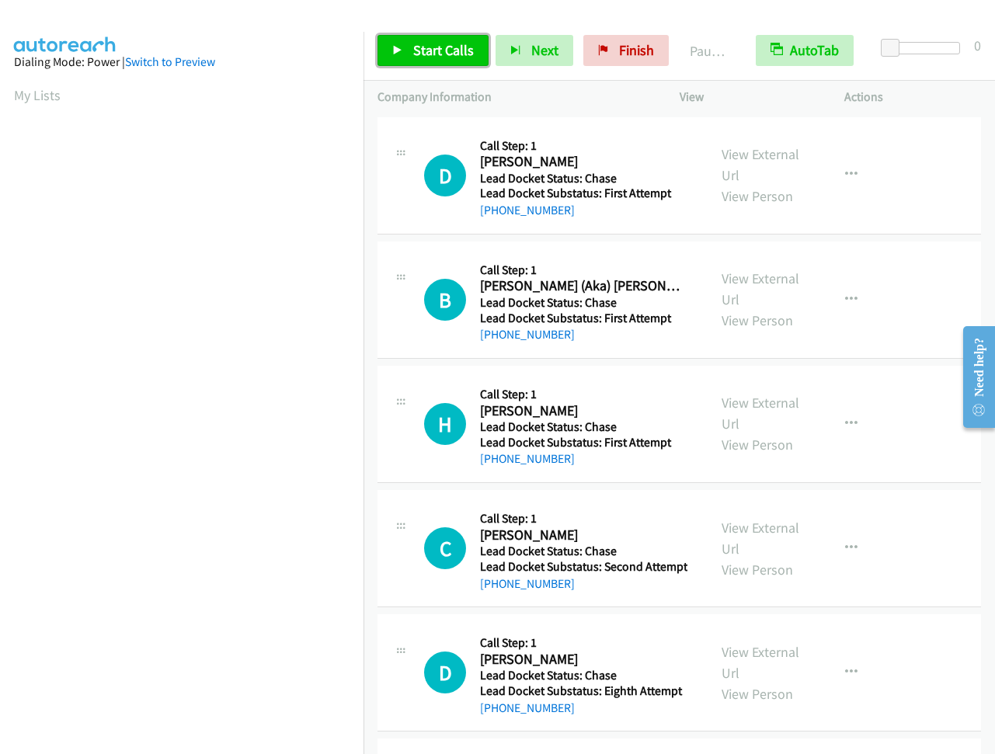
click at [431, 50] on span "Start Calls" at bounding box center [443, 50] width 61 height 18
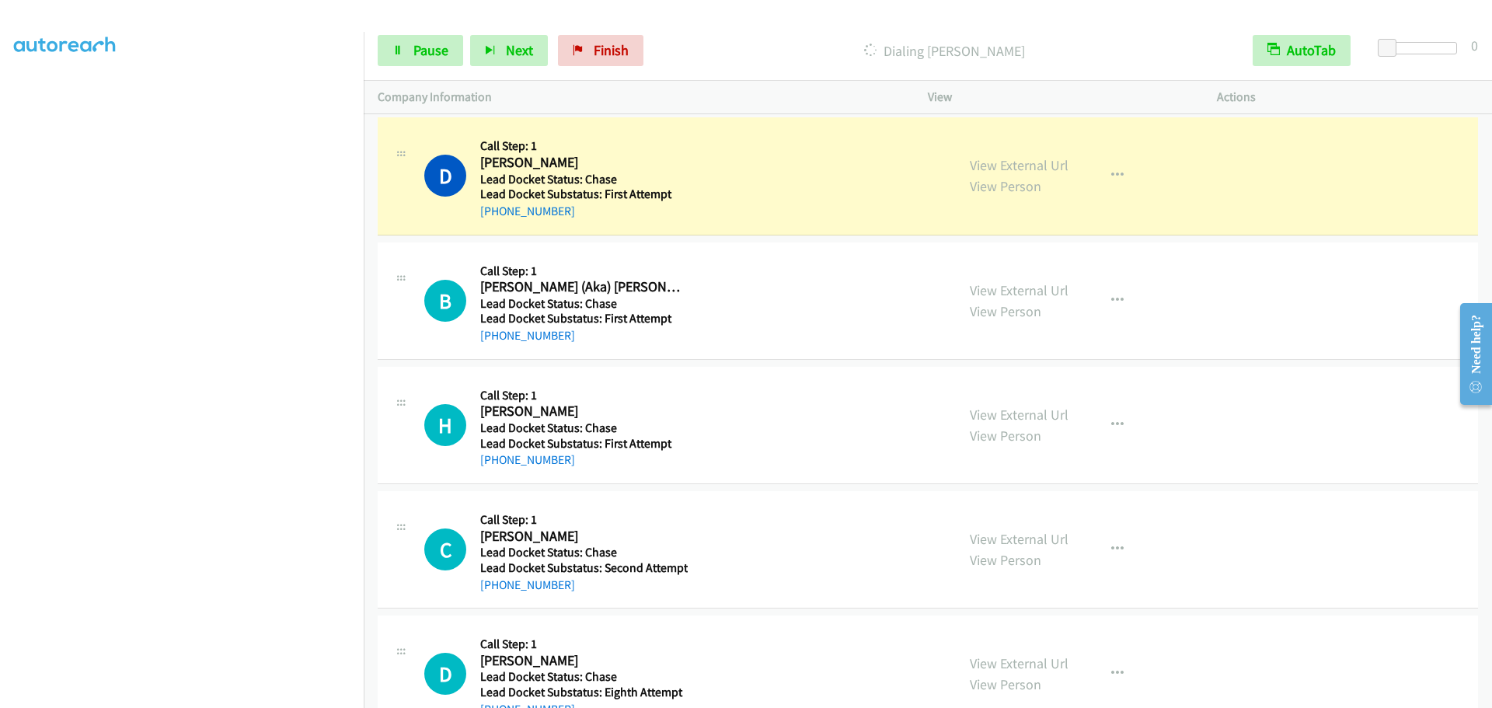
scroll to position [163, 0]
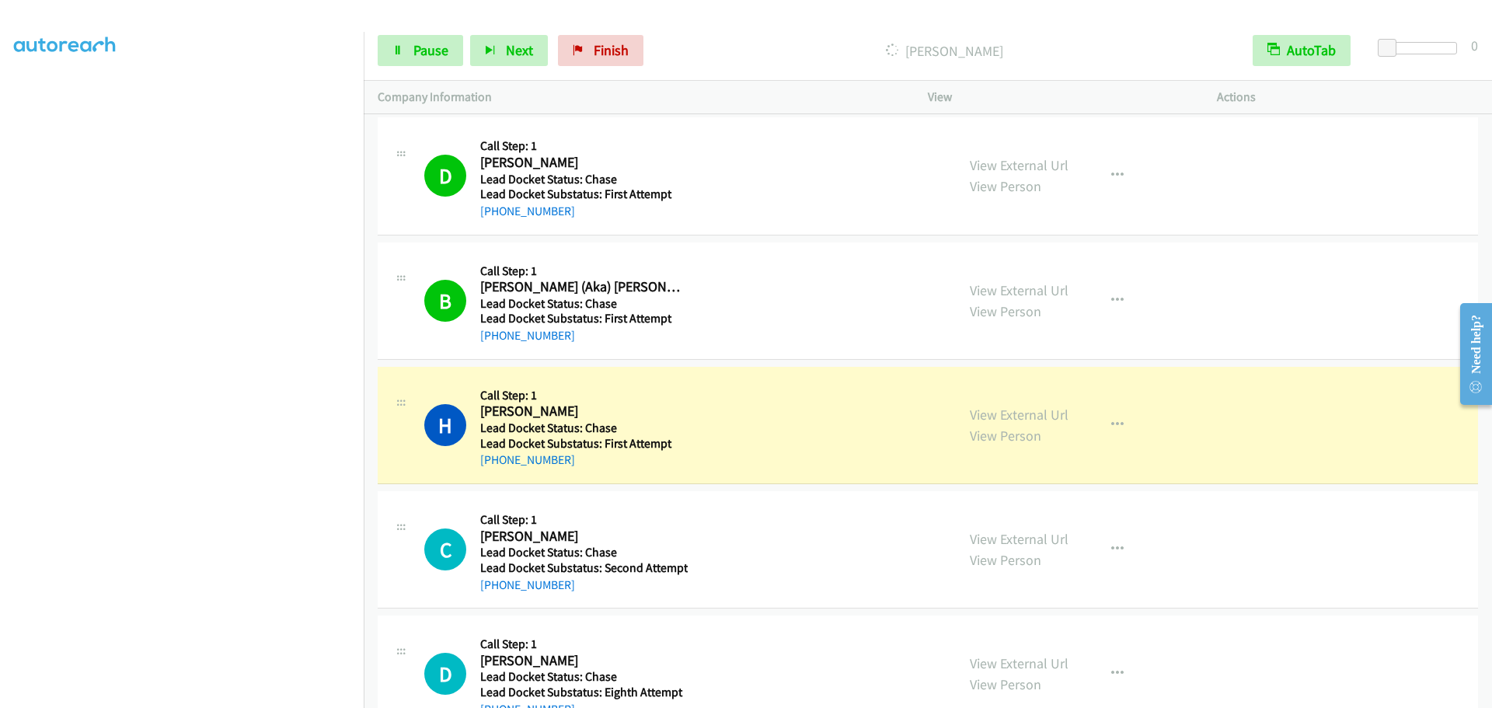
click at [995, 55] on div at bounding box center [1420, 54] width 99 height 24
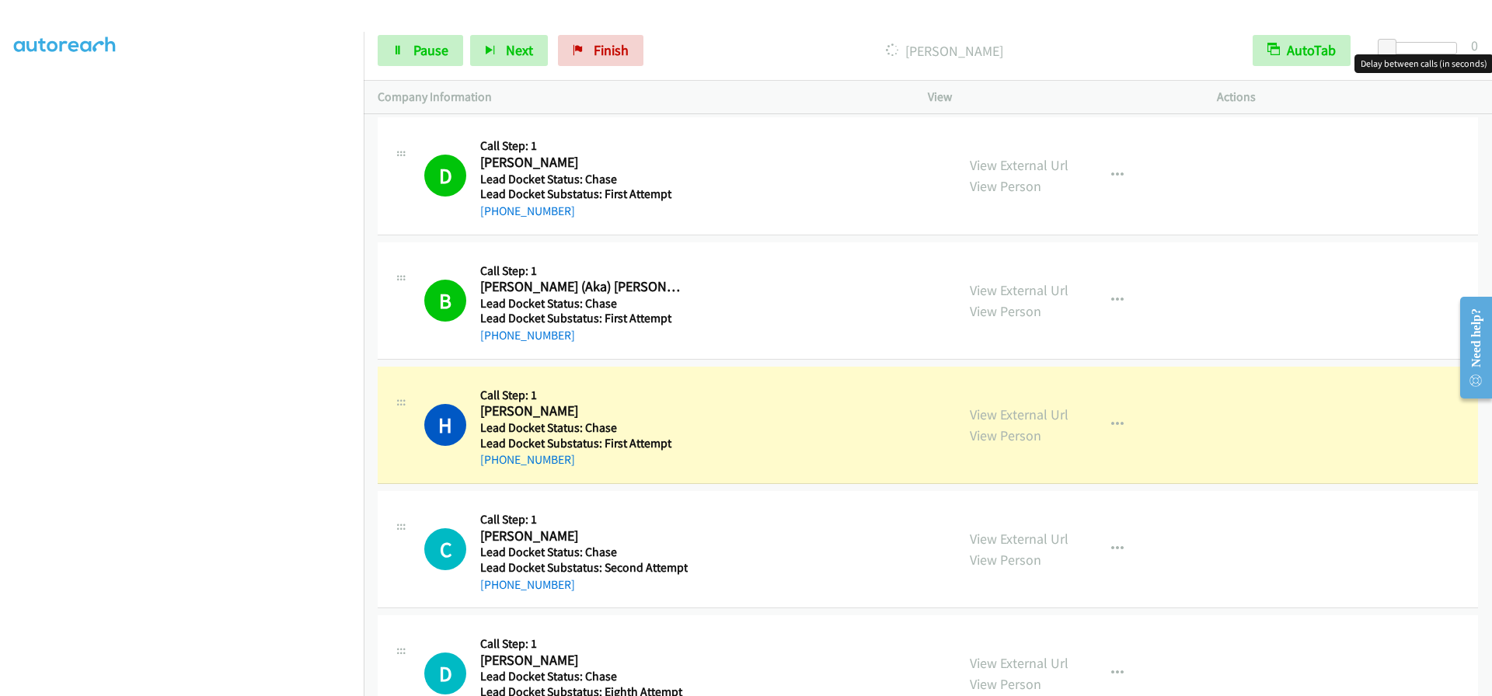
click at [995, 48] on div at bounding box center [1420, 48] width 71 height 12
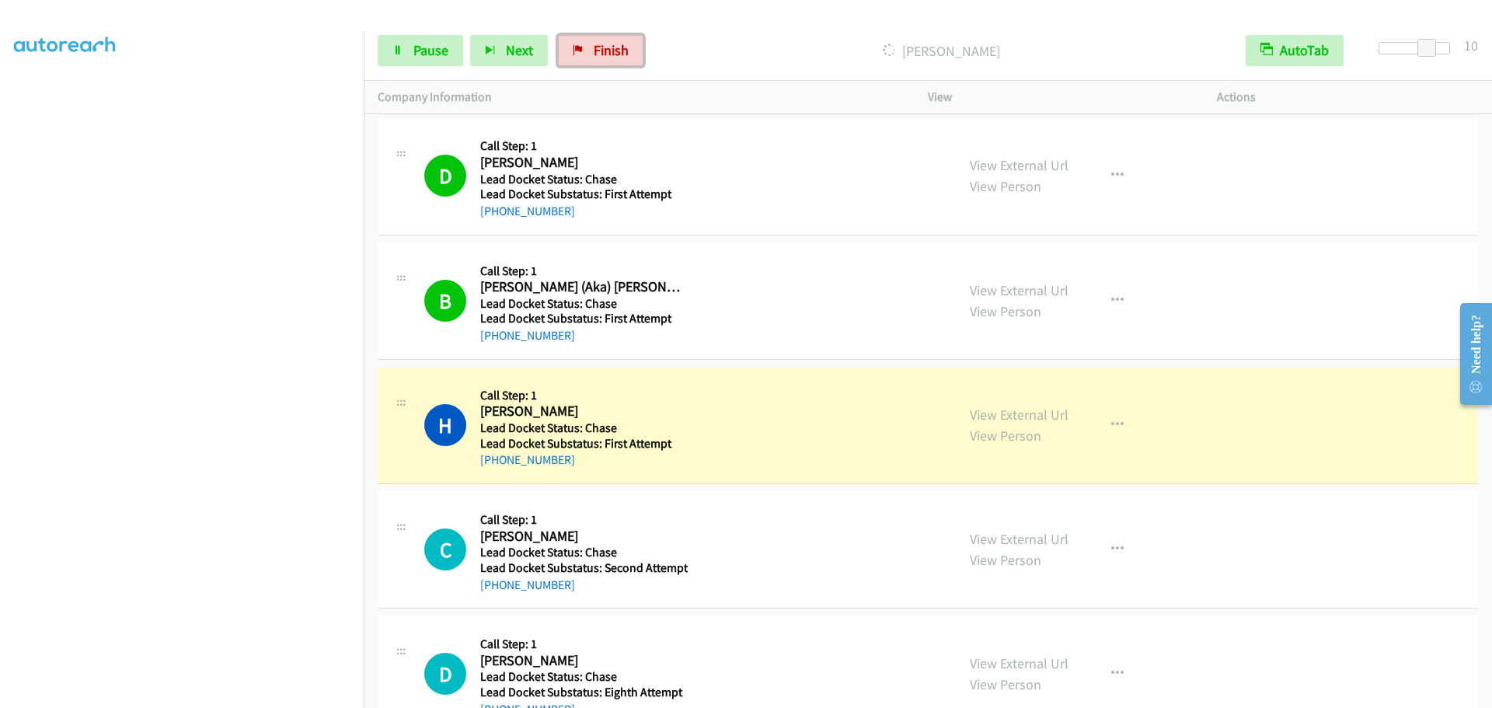
drag, startPoint x: 597, startPoint y: 51, endPoint x: 838, endPoint y: 54, distance: 241.7
click at [597, 51] on span "Finish" at bounding box center [611, 50] width 35 height 18
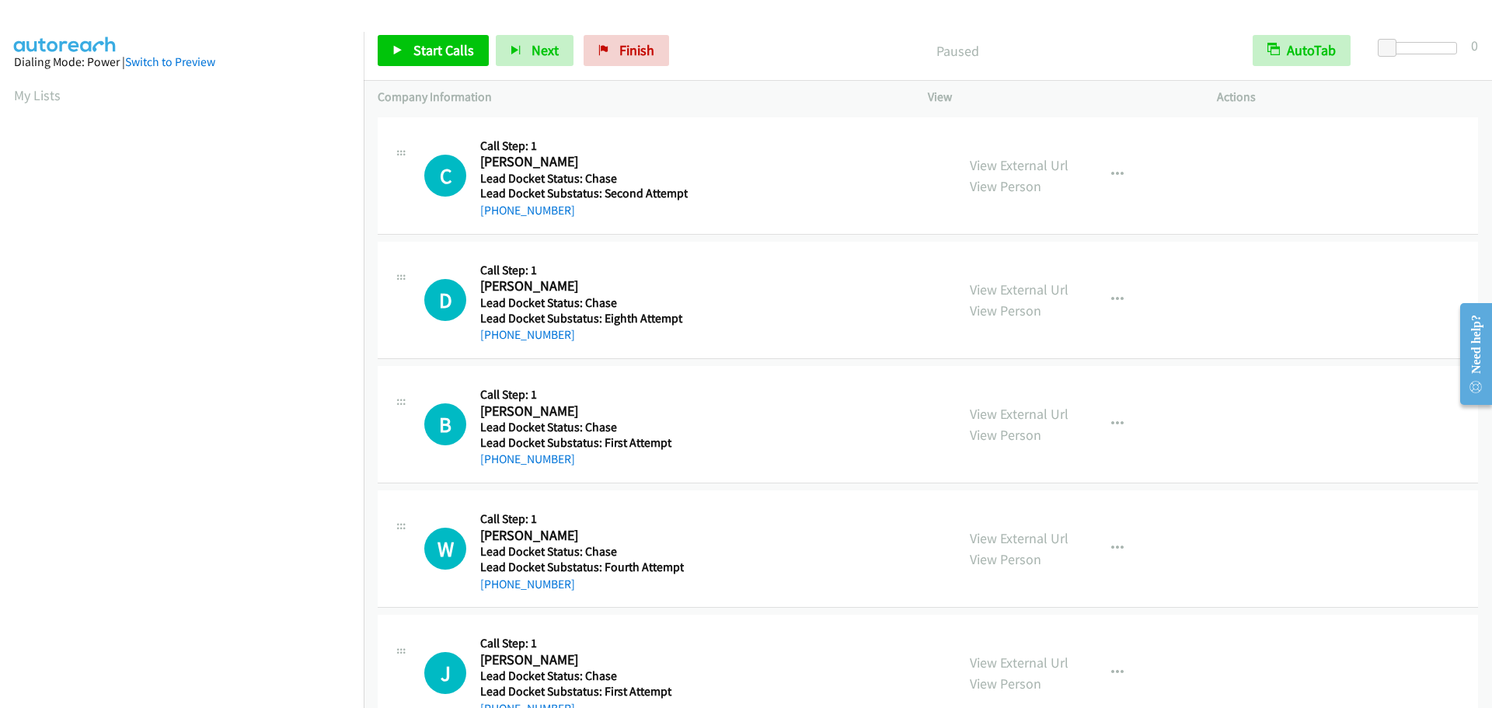
scroll to position [164, 0]
click at [442, 40] on link "Start Calls" at bounding box center [433, 50] width 111 height 31
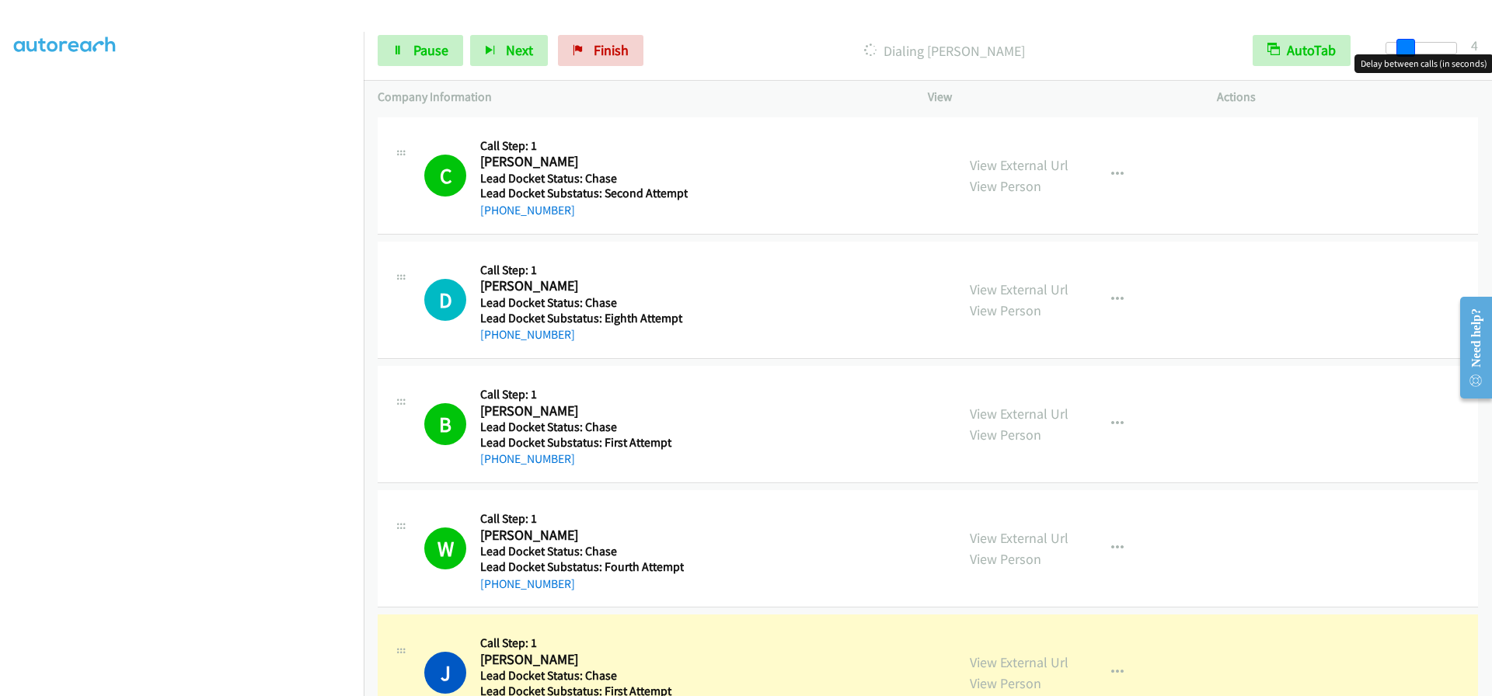
drag, startPoint x: 1394, startPoint y: 44, endPoint x: 1441, endPoint y: 0, distance: 64.9
click at [1412, 46] on span at bounding box center [1405, 48] width 19 height 19
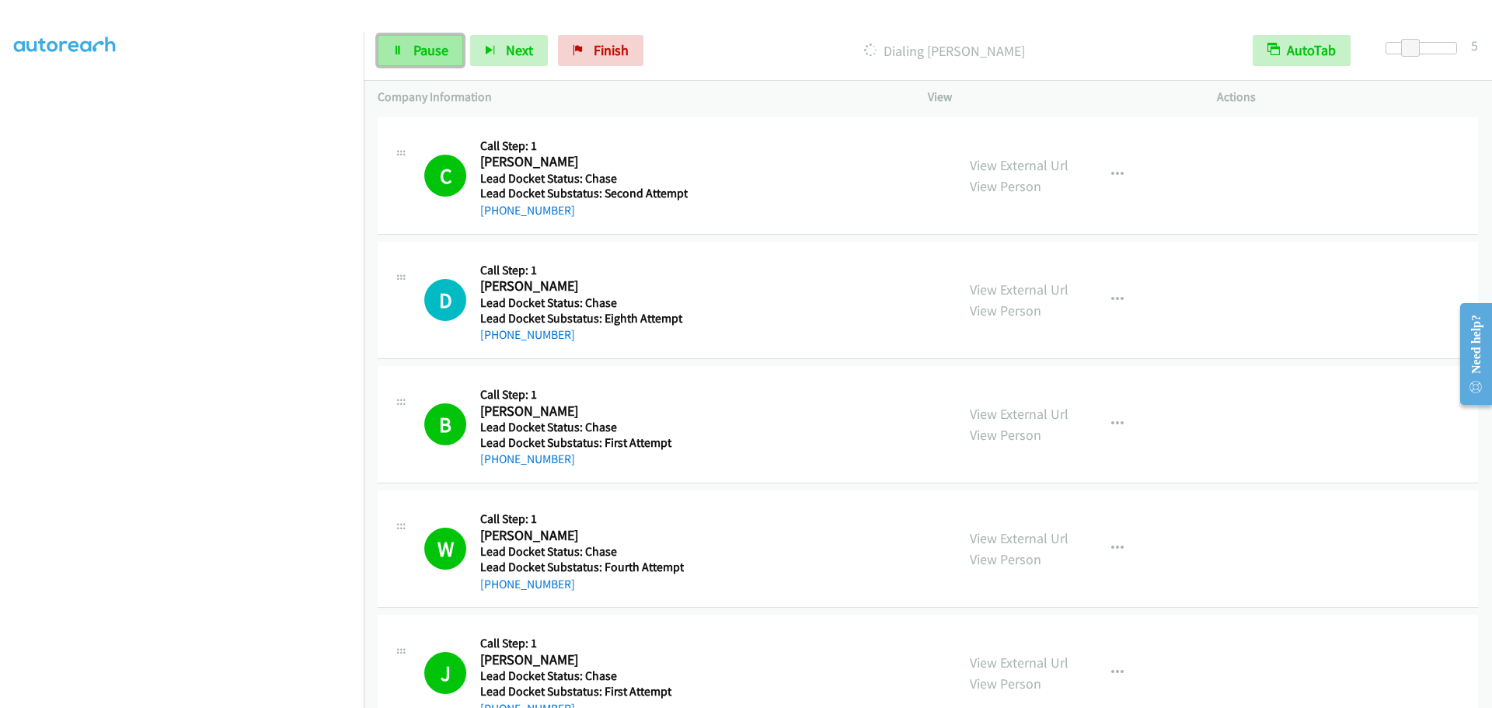
click at [404, 40] on link "Pause" at bounding box center [420, 50] width 85 height 31
click at [420, 48] on span "Start Calls" at bounding box center [443, 50] width 61 height 18
click at [414, 50] on span "Pause" at bounding box center [430, 50] width 35 height 18
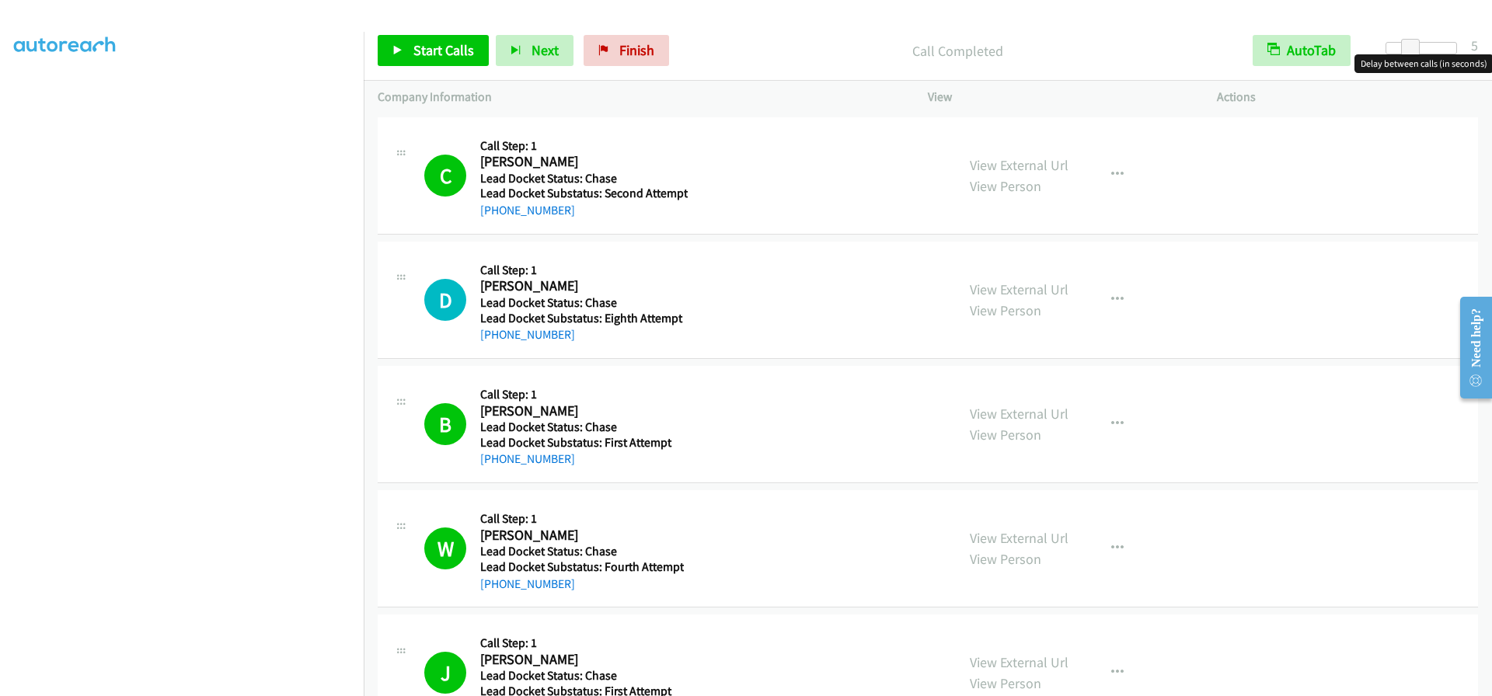
click at [1445, 50] on div at bounding box center [1420, 48] width 71 height 12
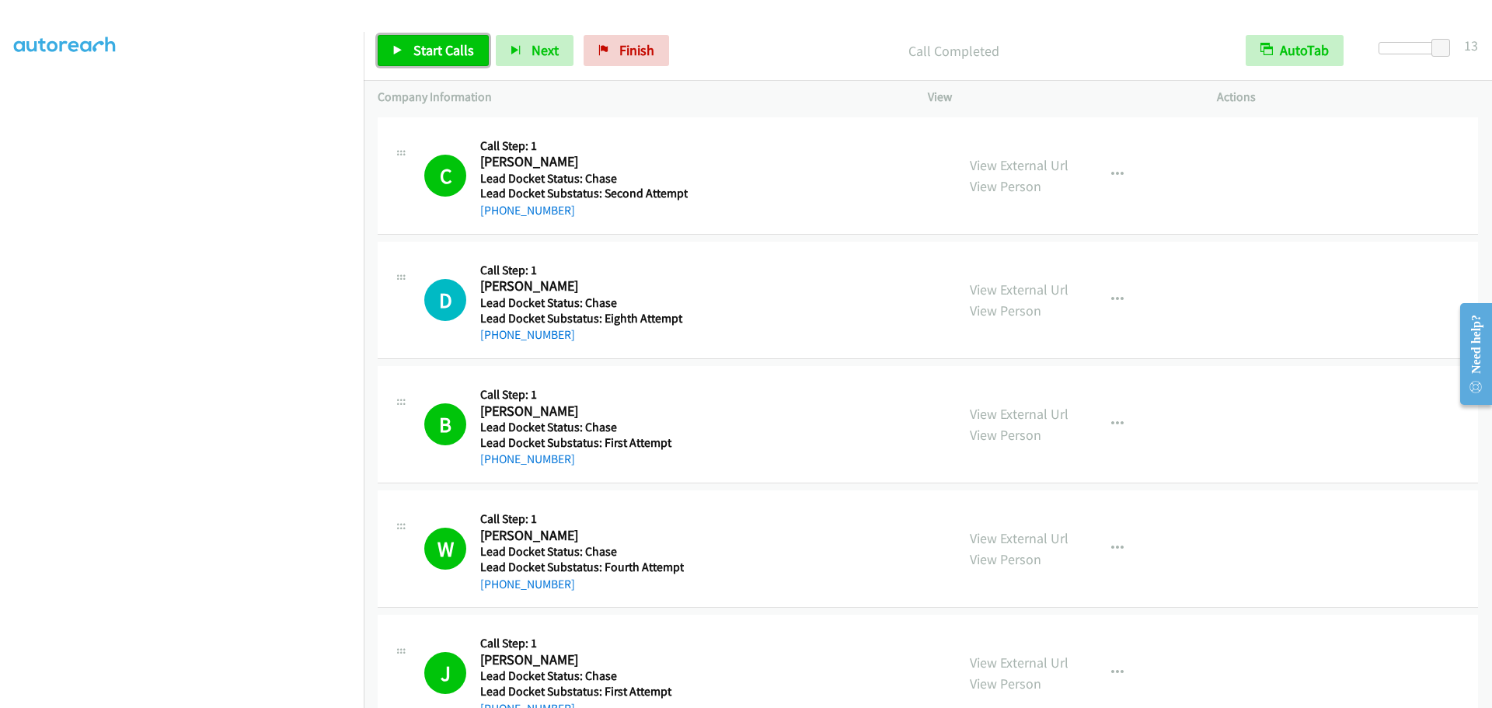
click at [420, 56] on span "Start Calls" at bounding box center [443, 50] width 61 height 18
click at [406, 53] on link "Pause" at bounding box center [420, 50] width 85 height 31
